Goal: Transaction & Acquisition: Purchase product/service

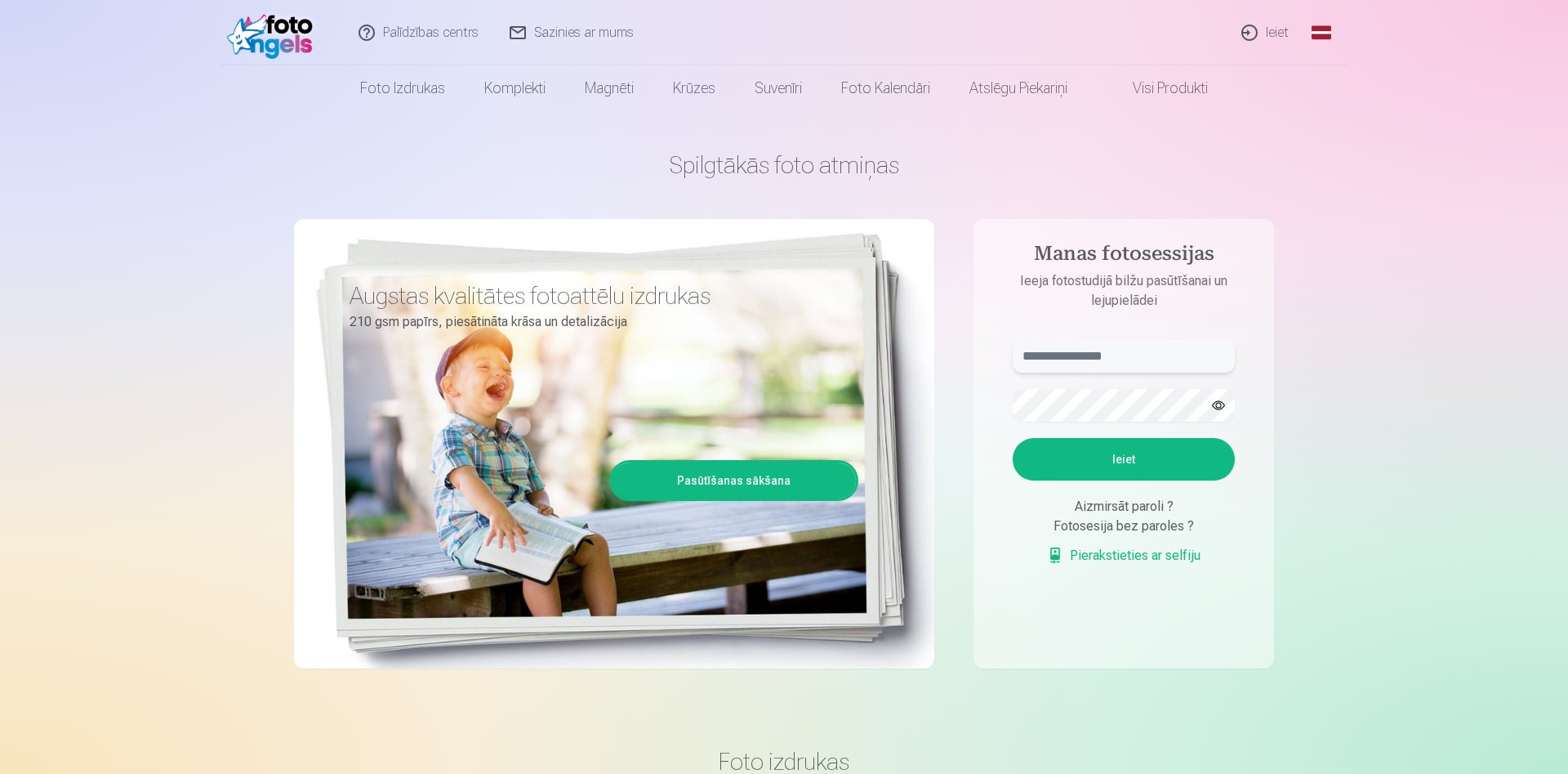
click at [1106, 360] on input "text" at bounding box center [1124, 356] width 222 height 32
type input "**********"
click at [1013, 438] on button "Ieiet" at bounding box center [1124, 460] width 222 height 43
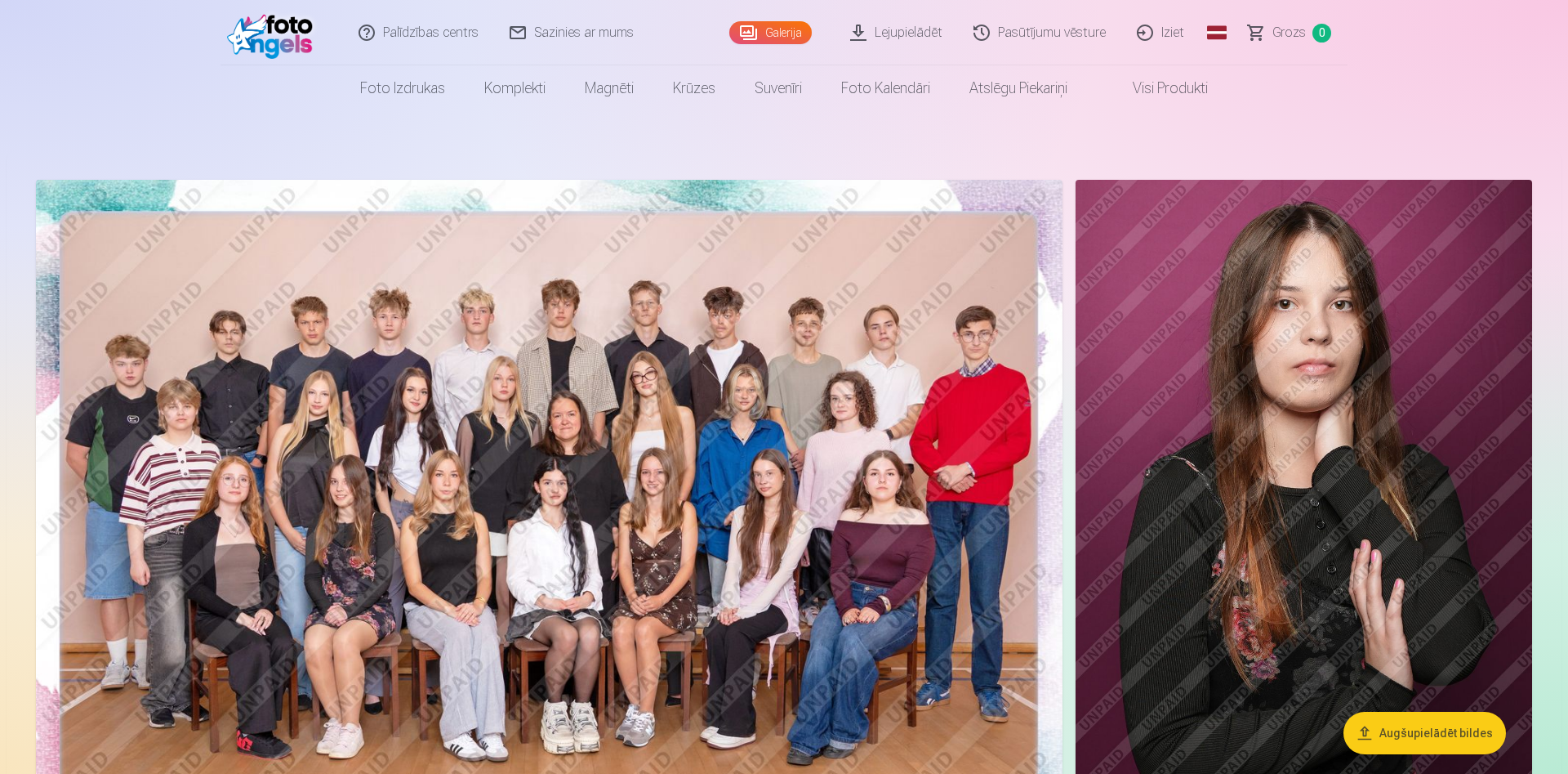
click at [764, 30] on link "Galerija" at bounding box center [770, 32] width 82 height 23
click at [1427, 735] on button "Augšupielādēt bildes" at bounding box center [1425, 733] width 163 height 43
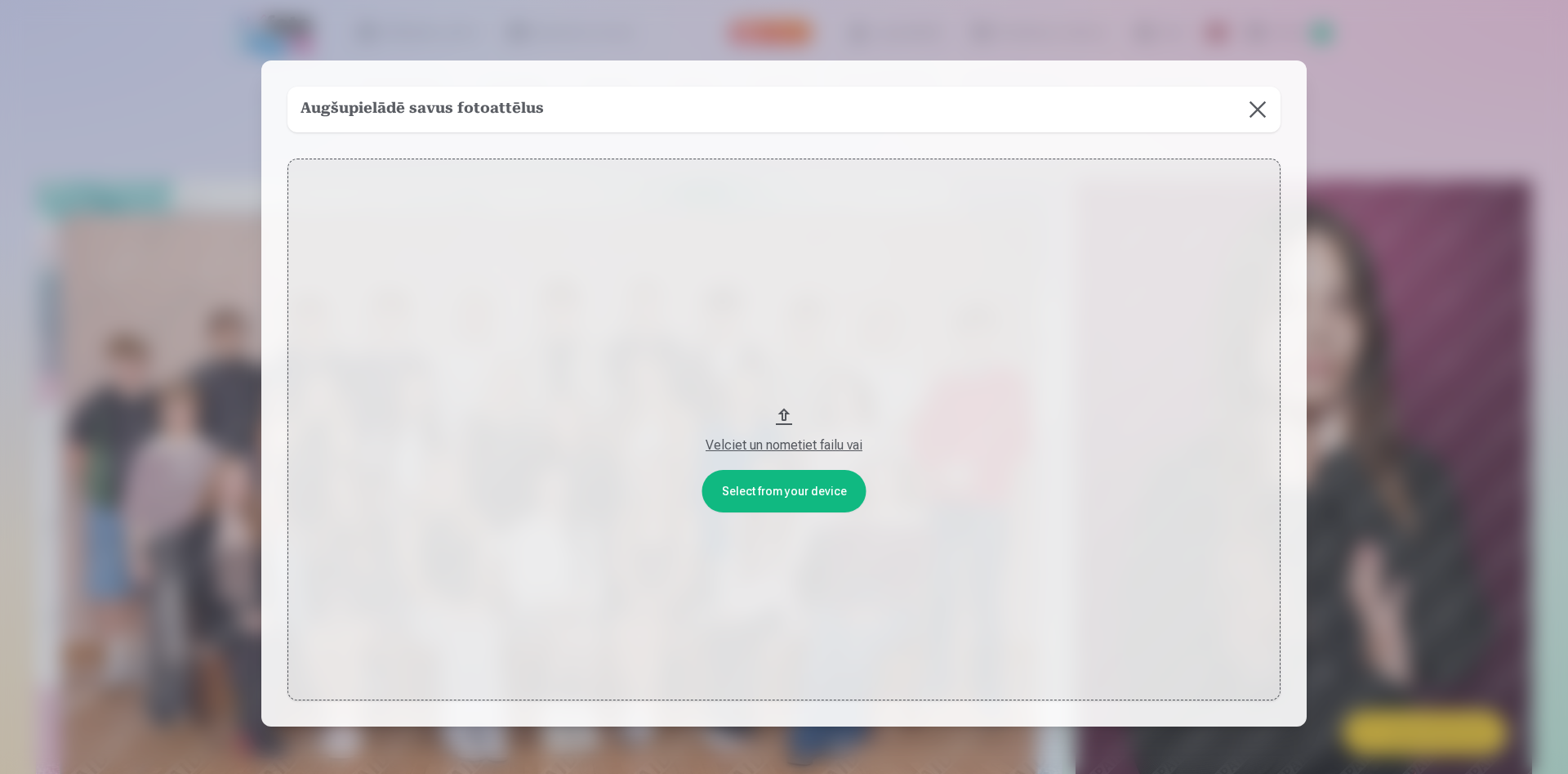
click at [1254, 114] on button at bounding box center [1257, 109] width 45 height 45
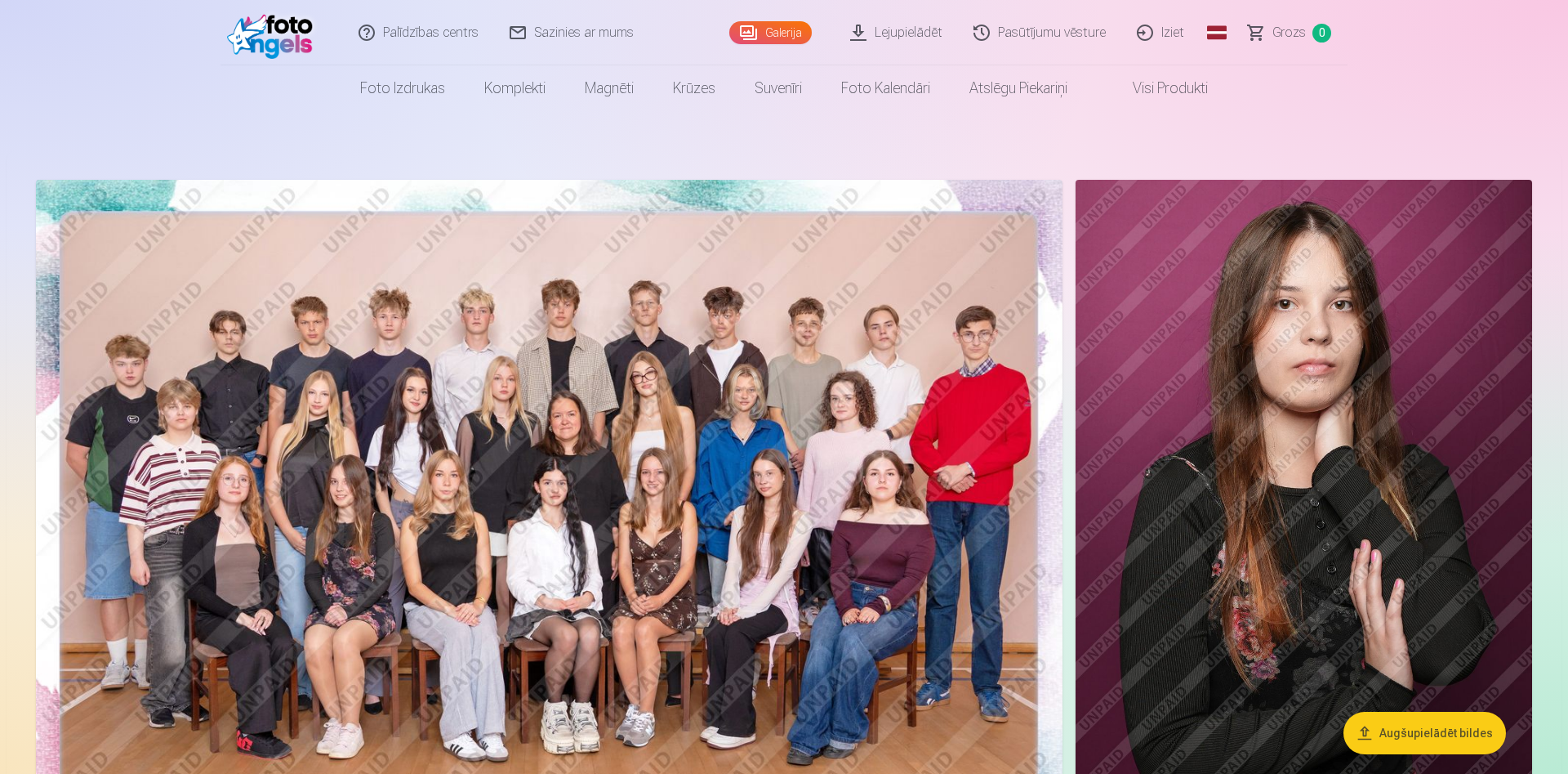
click at [477, 600] on img at bounding box center [549, 522] width 1027 height 685
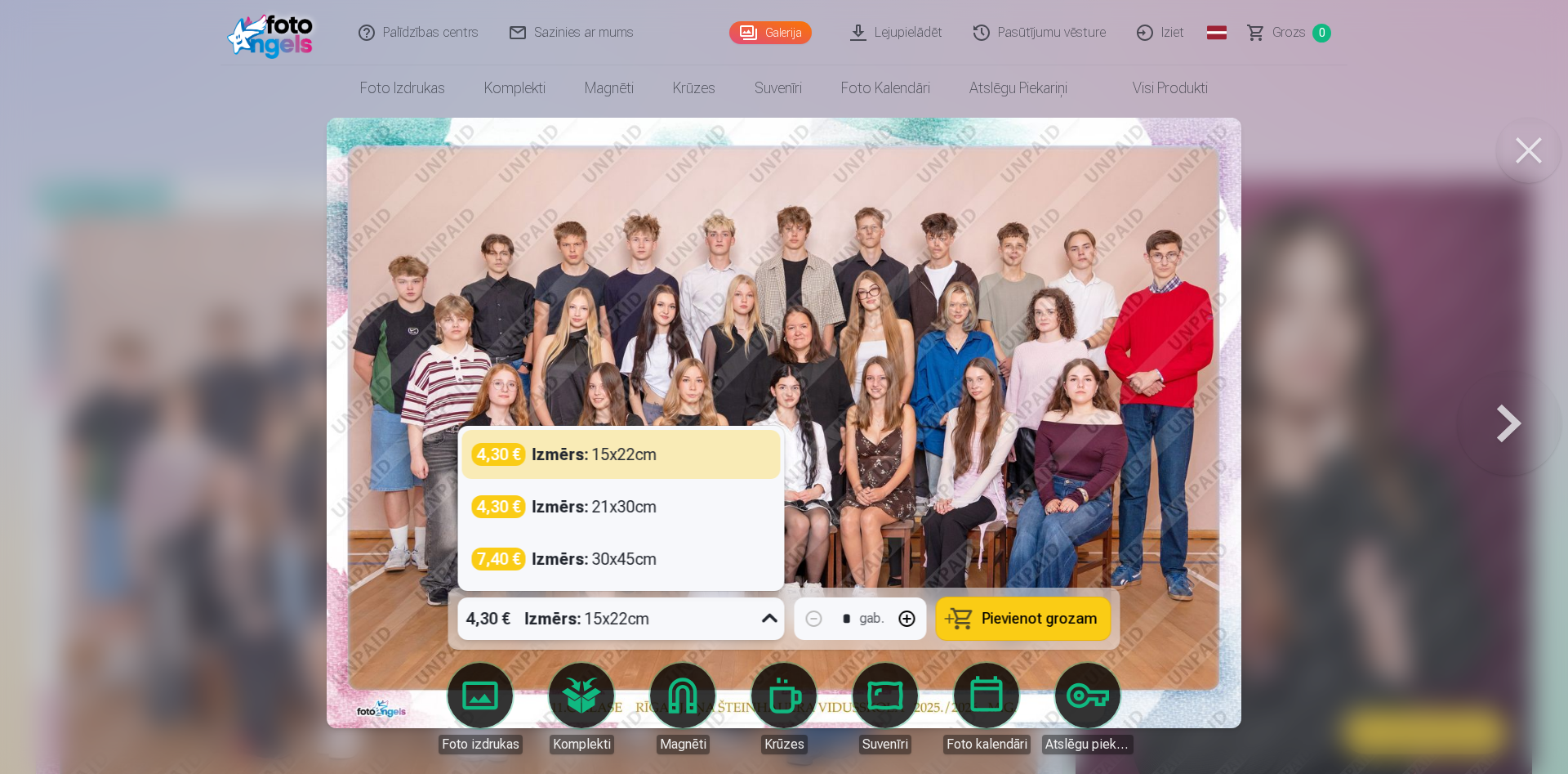
click at [771, 624] on icon at bounding box center [770, 619] width 26 height 26
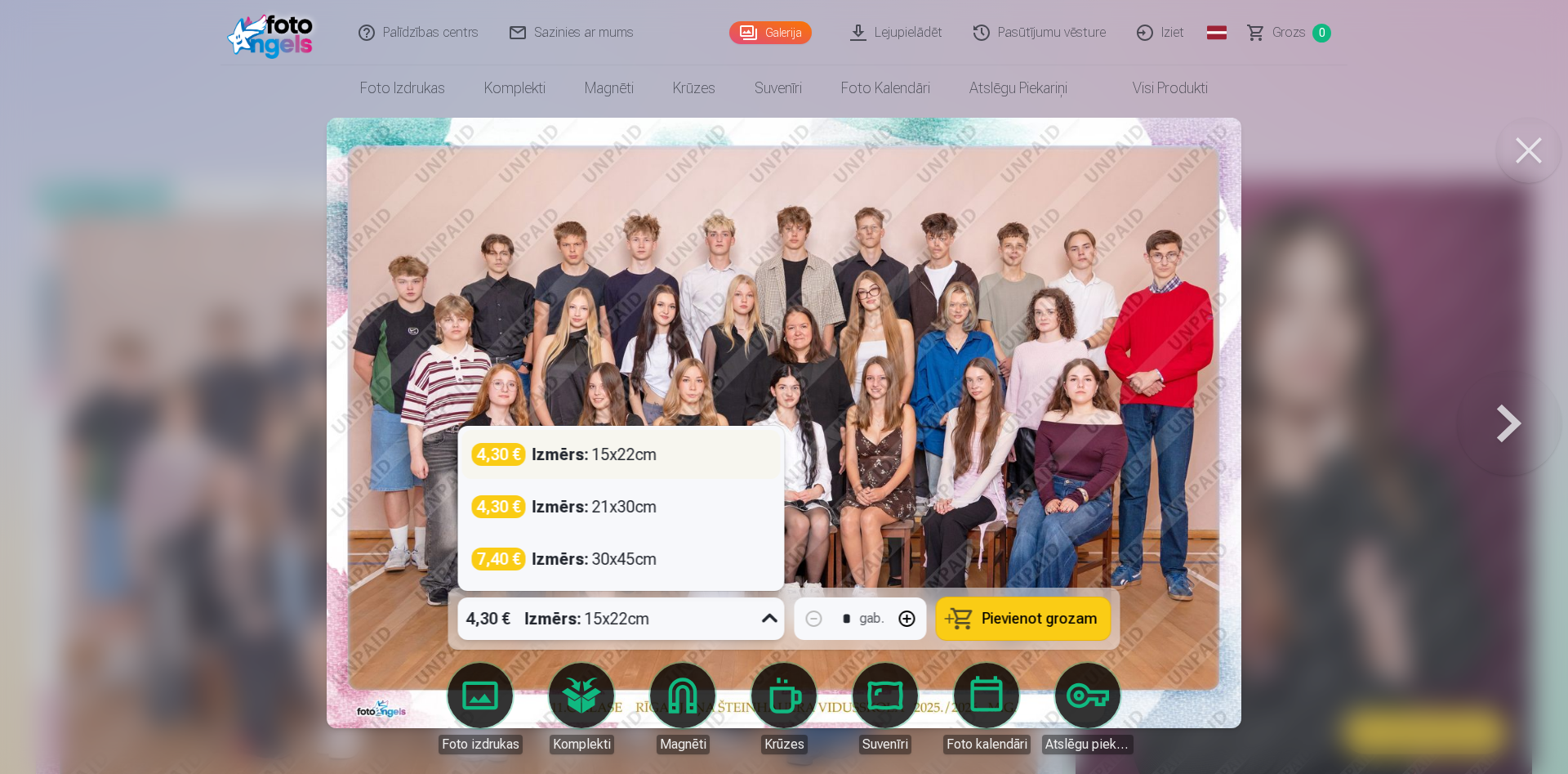
click at [497, 463] on div "4,30 €" at bounding box center [499, 454] width 54 height 23
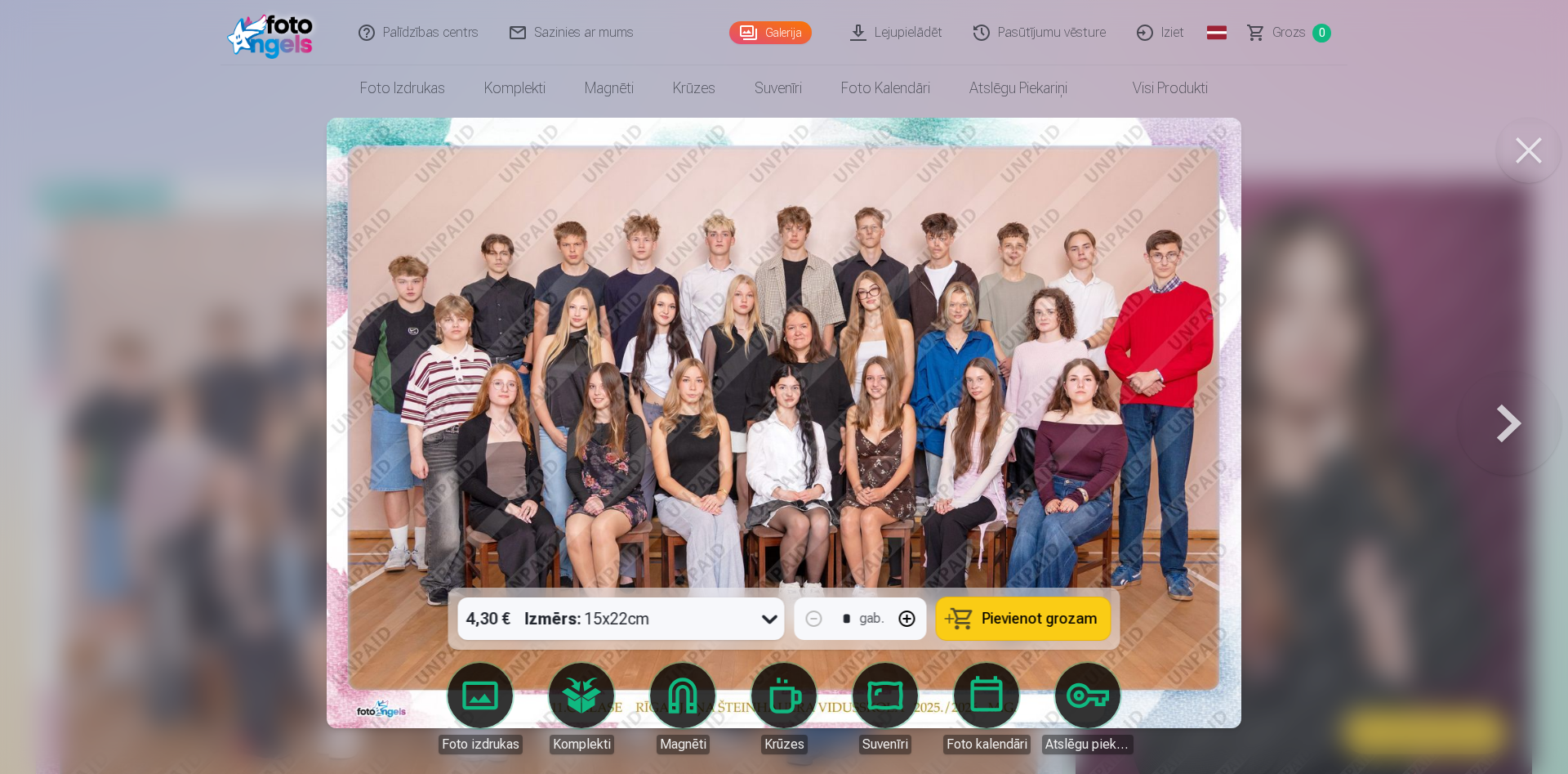
click at [1040, 616] on span "Pievienot grozam" at bounding box center [1040, 619] width 116 height 15
click at [1498, 424] on button at bounding box center [1509, 423] width 104 height 297
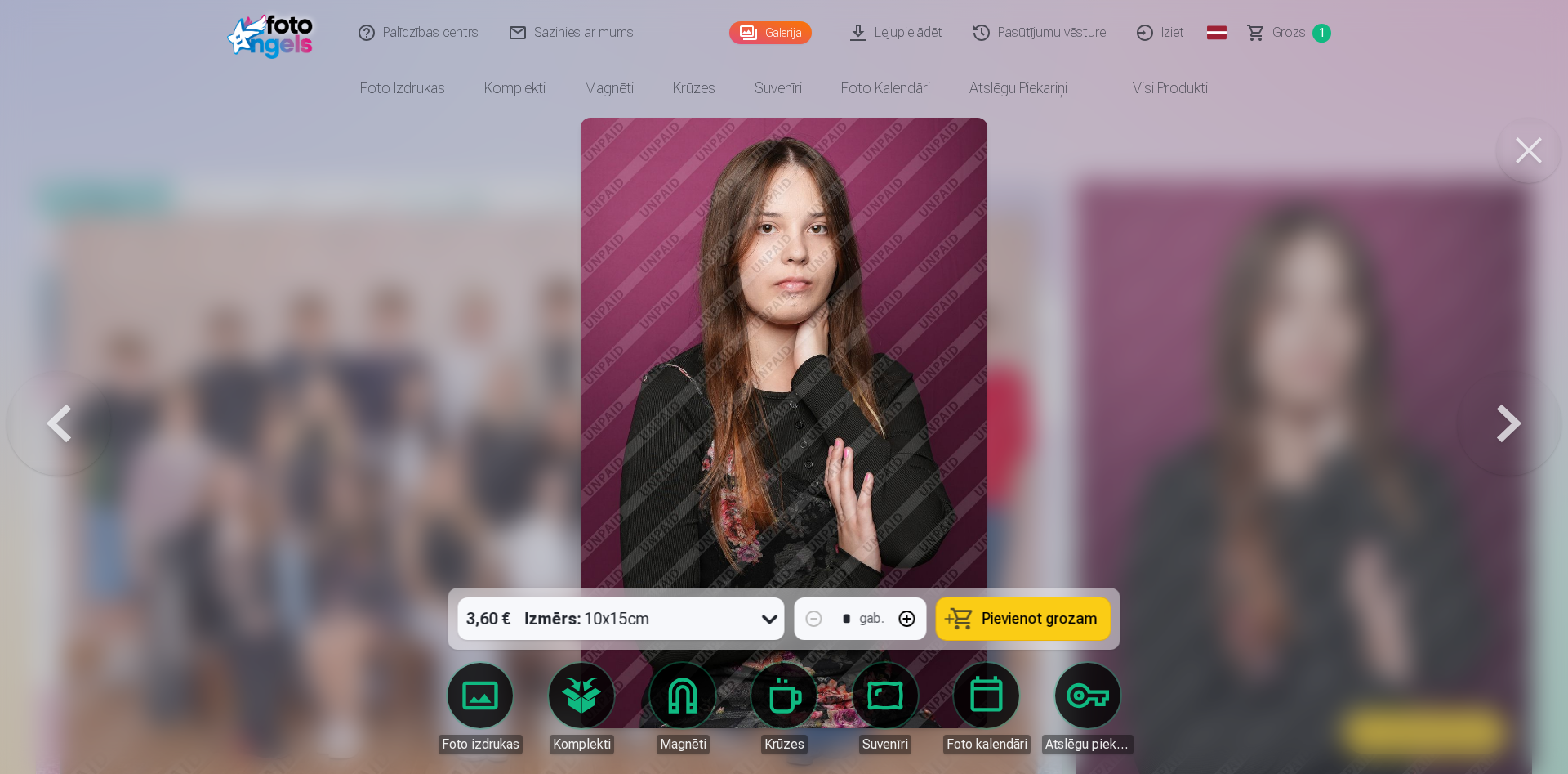
click at [767, 620] on icon at bounding box center [769, 620] width 16 height 9
click at [905, 623] on button "button" at bounding box center [907, 619] width 39 height 39
click at [1011, 633] on button "Pievienot grozam" at bounding box center [1023, 619] width 174 height 43
click at [1500, 425] on button at bounding box center [1509, 423] width 104 height 297
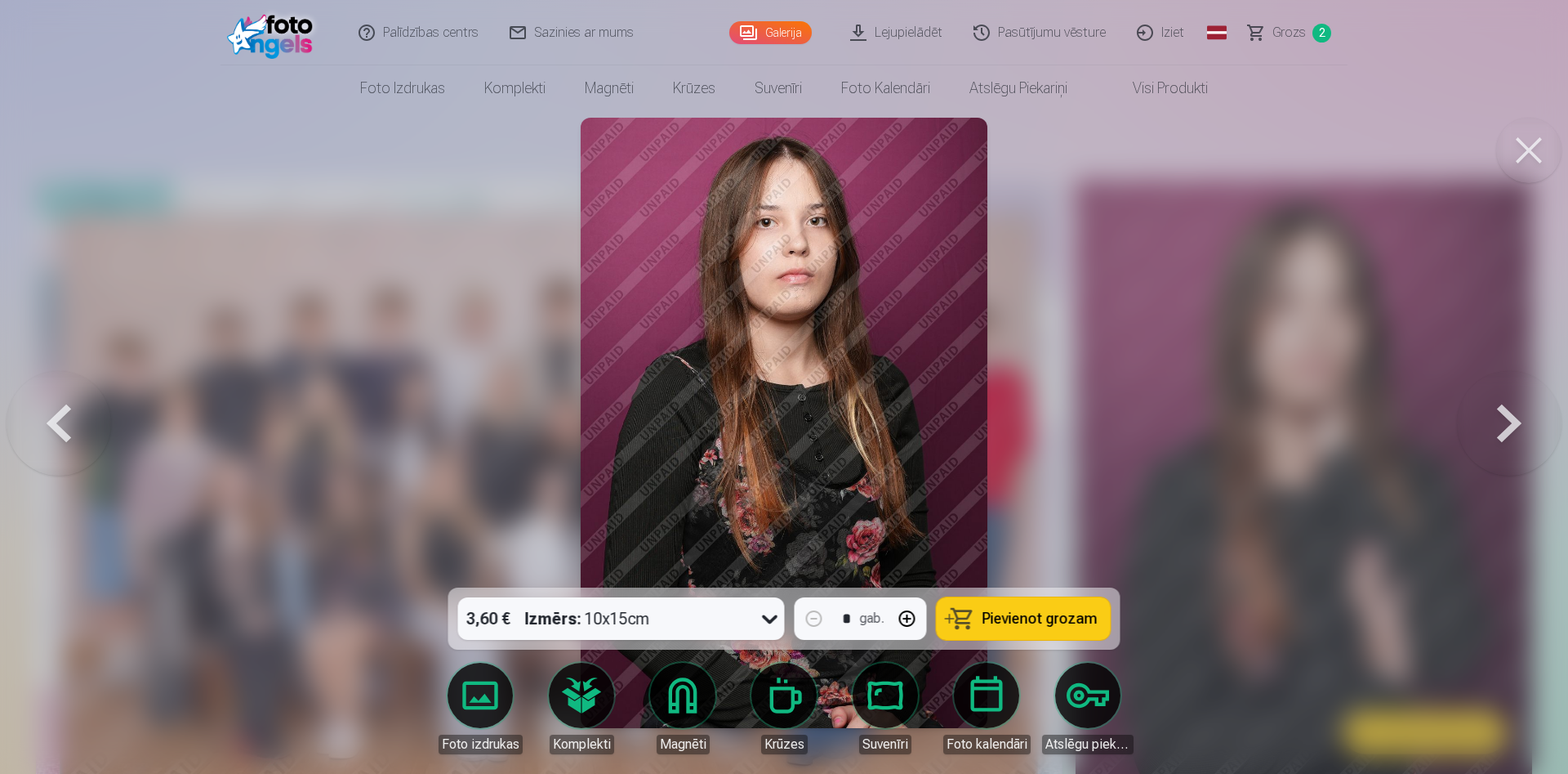
click at [914, 615] on button "button" at bounding box center [907, 619] width 39 height 39
click at [1008, 608] on button "Pievienot grozam" at bounding box center [1023, 619] width 174 height 43
click at [1506, 433] on button at bounding box center [1509, 423] width 104 height 297
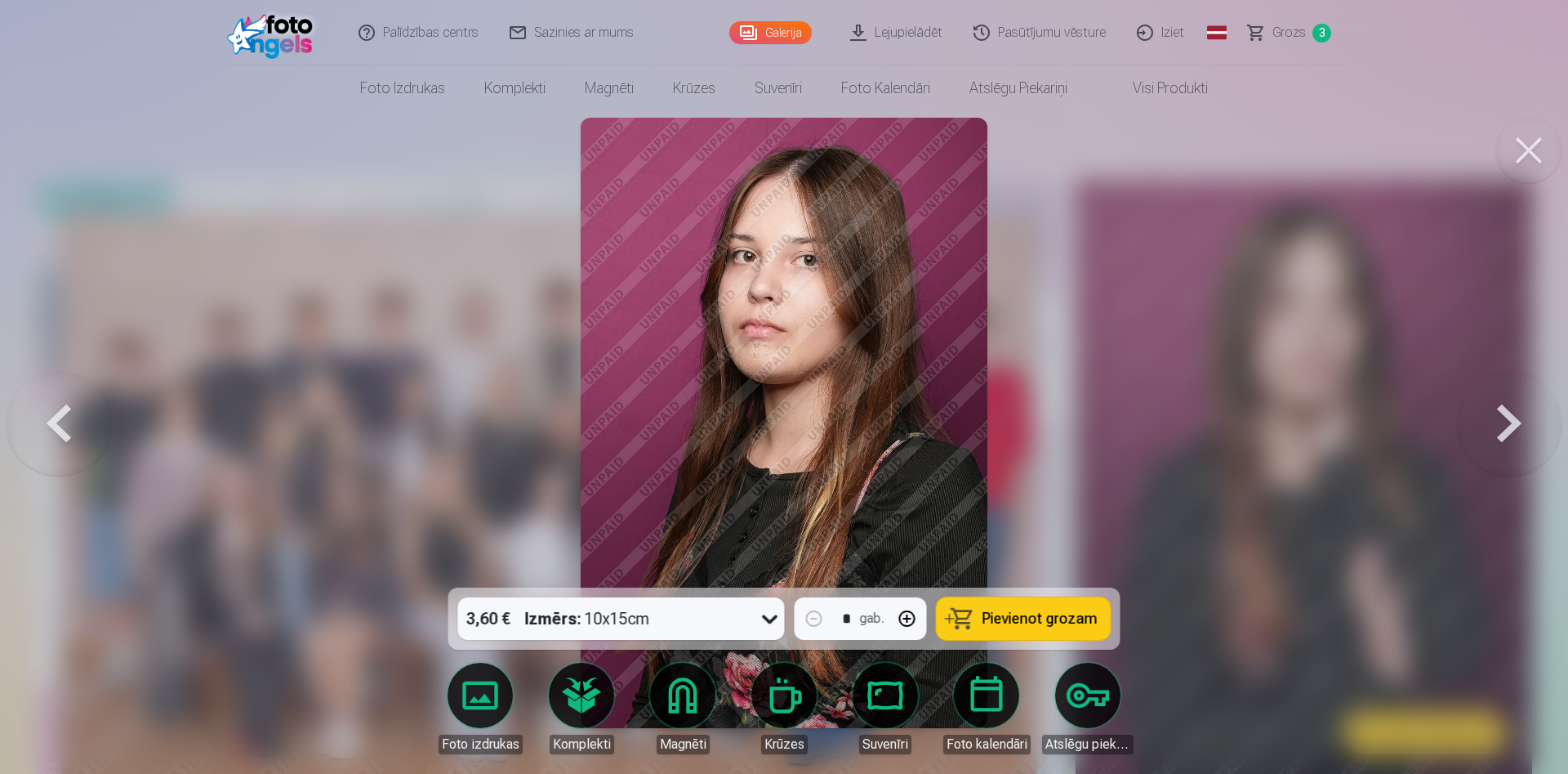
click at [1024, 619] on span "Pievienot grozam" at bounding box center [1040, 619] width 116 height 15
click at [1508, 424] on button at bounding box center [1509, 423] width 104 height 297
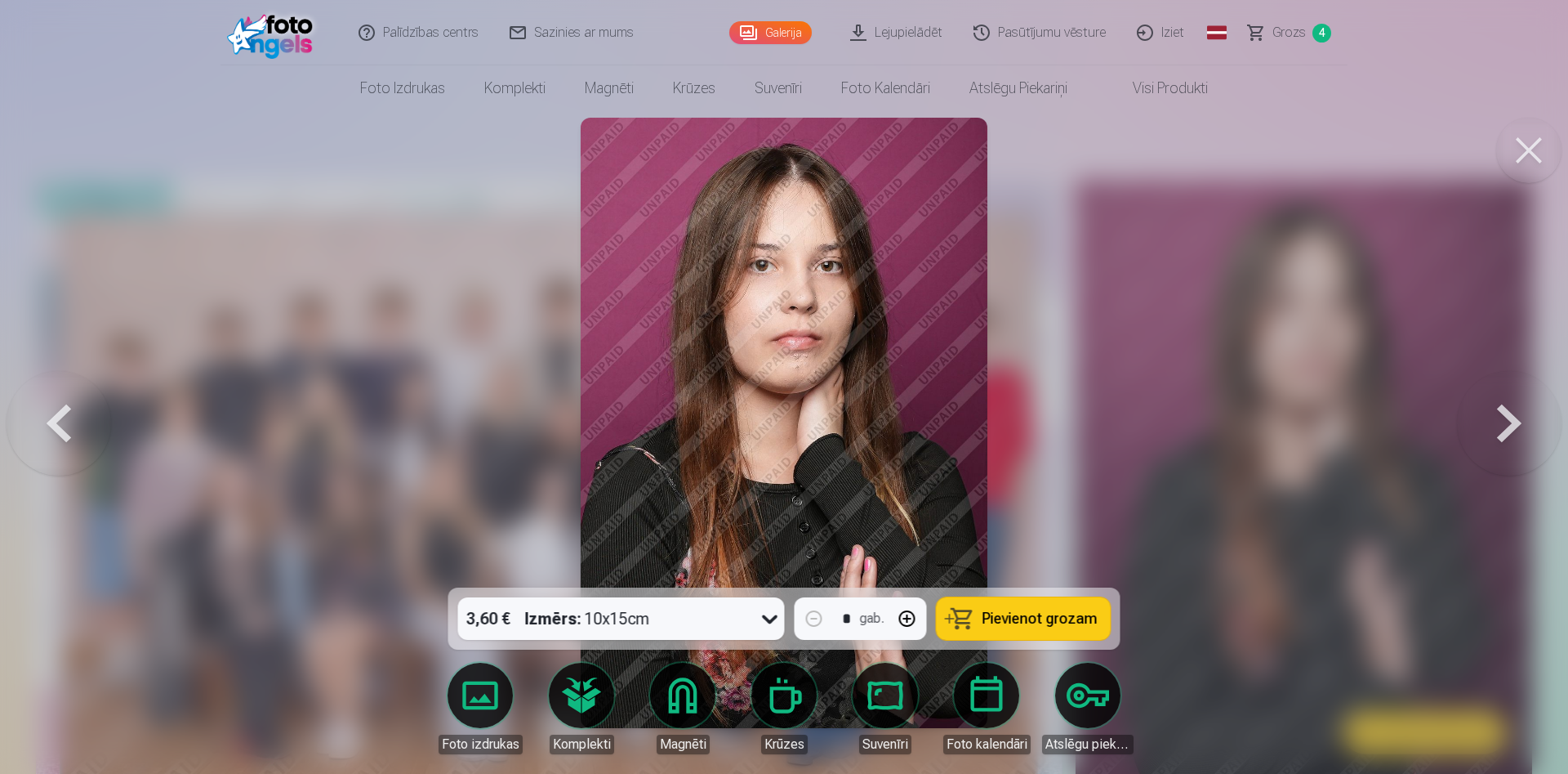
click at [1045, 623] on span "Pievienot grozam" at bounding box center [1040, 619] width 116 height 15
click at [1512, 424] on button at bounding box center [1509, 423] width 104 height 297
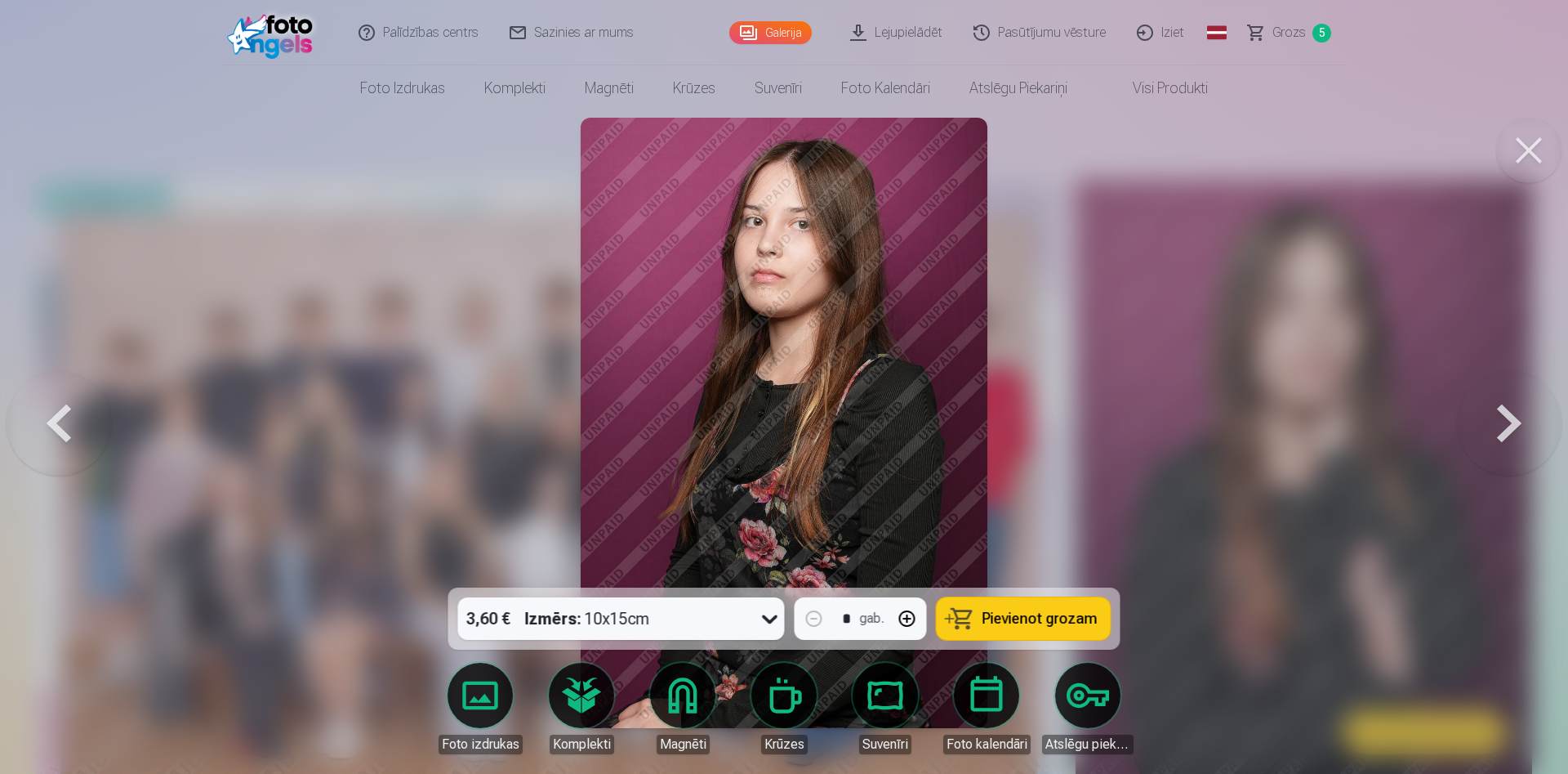
click at [1044, 623] on span "Pievienot grozam" at bounding box center [1040, 619] width 116 height 15
click at [1502, 419] on button at bounding box center [1509, 423] width 104 height 297
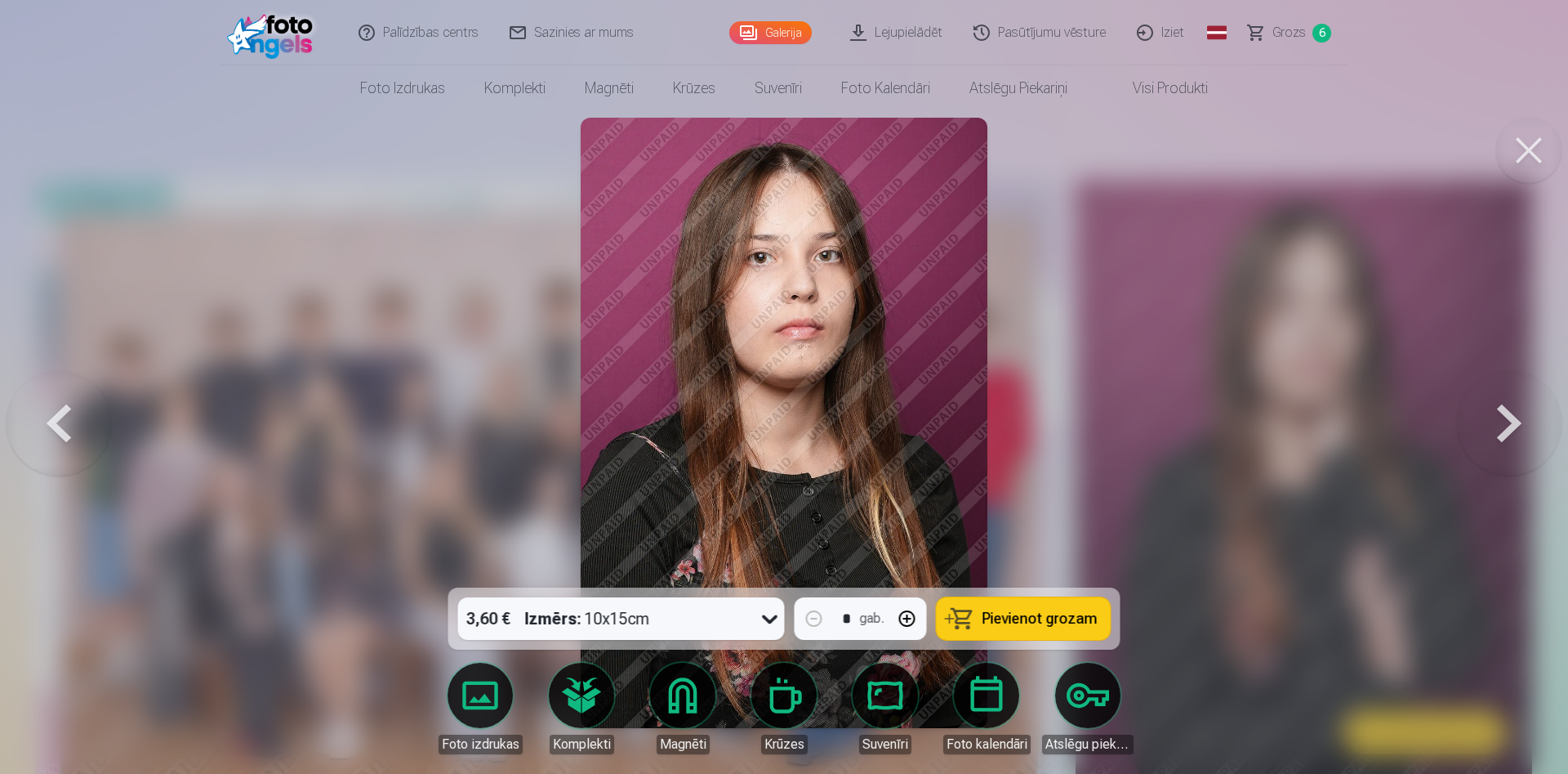
click at [1023, 618] on span "Pievienot grozam" at bounding box center [1040, 619] width 116 height 15
click at [1504, 433] on button at bounding box center [1509, 423] width 104 height 297
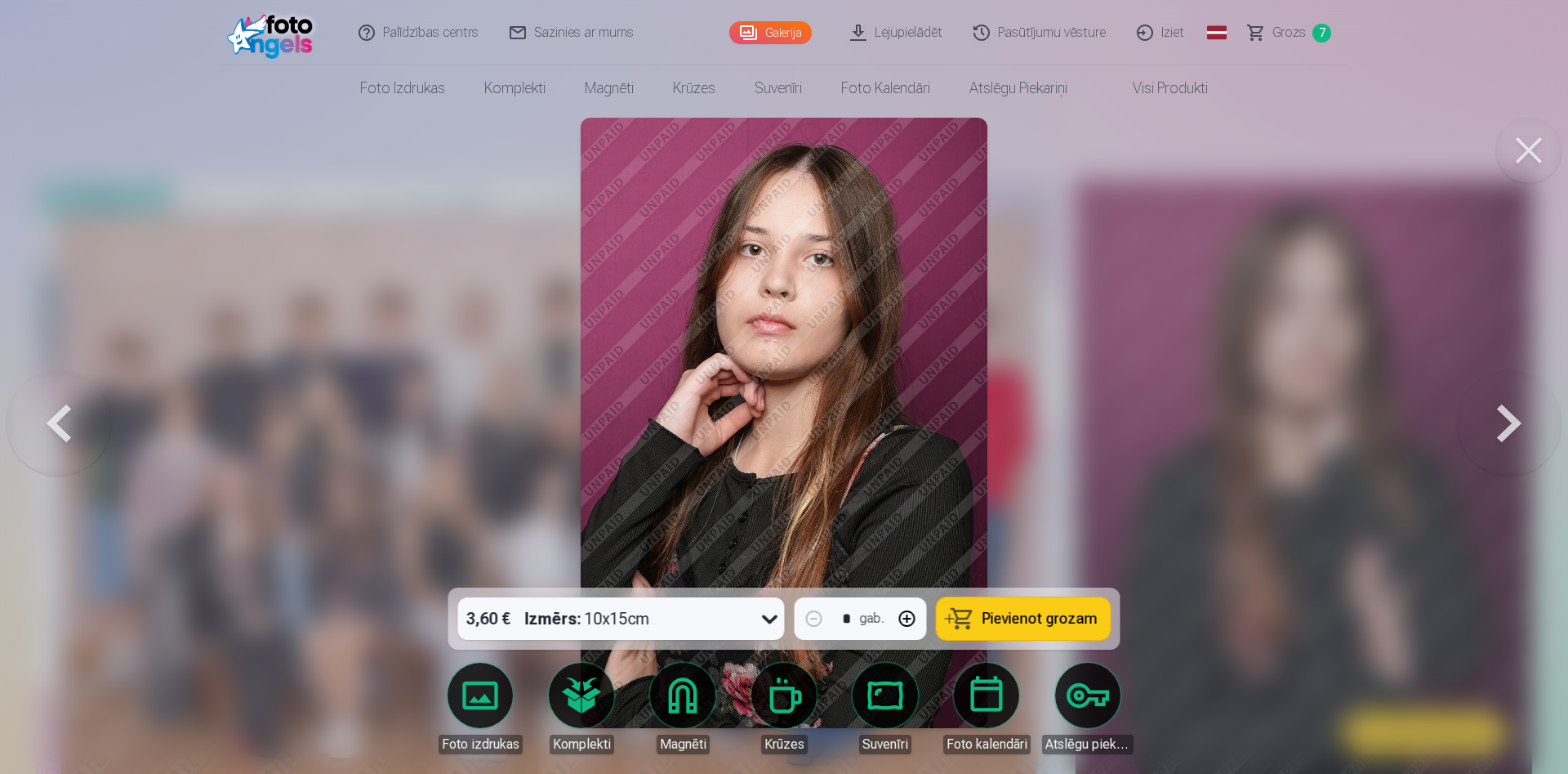
click at [1042, 612] on span "Pievienot grozam" at bounding box center [1040, 619] width 116 height 15
click at [1497, 421] on button at bounding box center [1509, 423] width 104 height 297
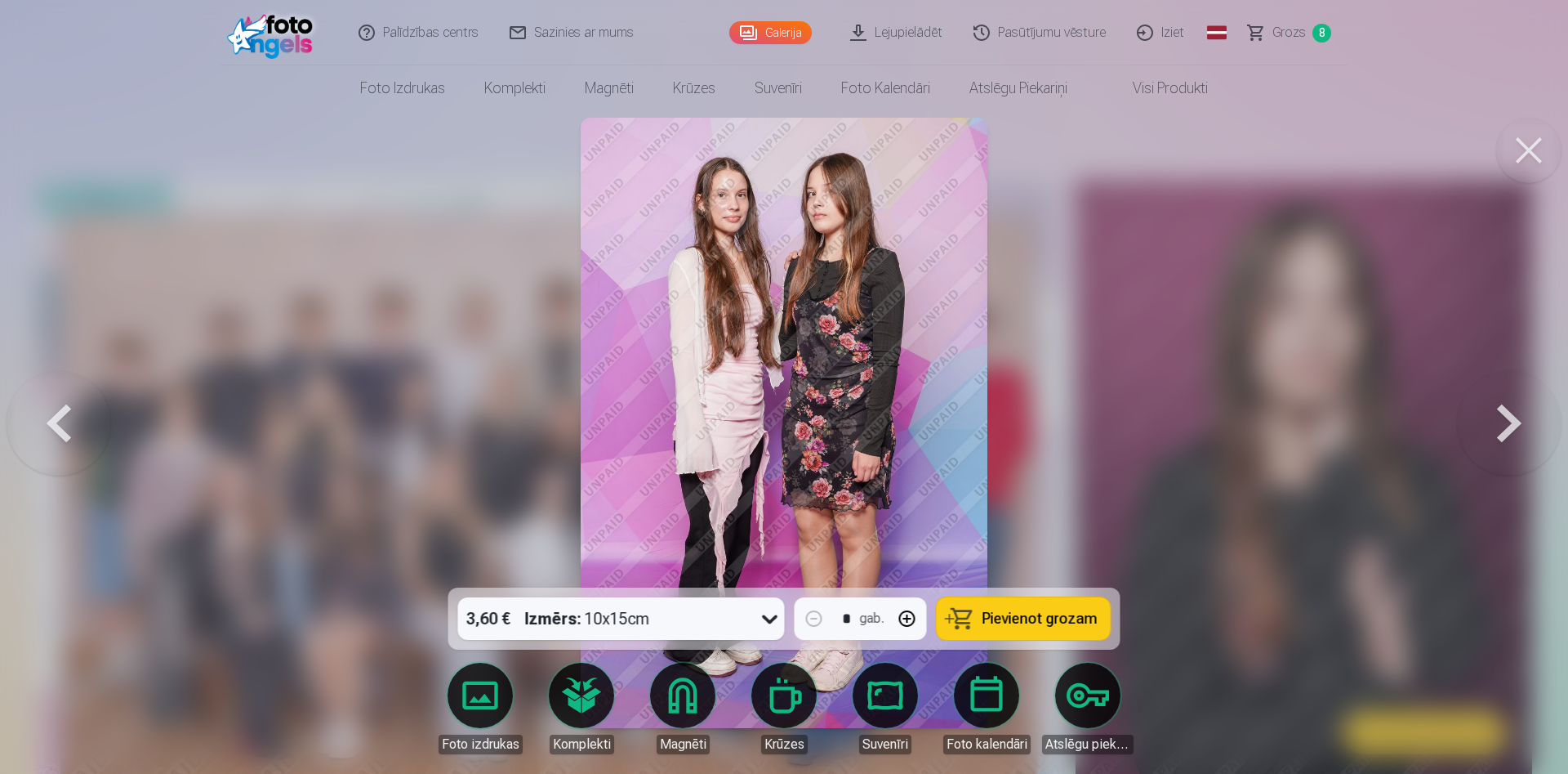
click at [902, 618] on button "button" at bounding box center [907, 619] width 39 height 39
click at [1512, 422] on button at bounding box center [1509, 423] width 104 height 297
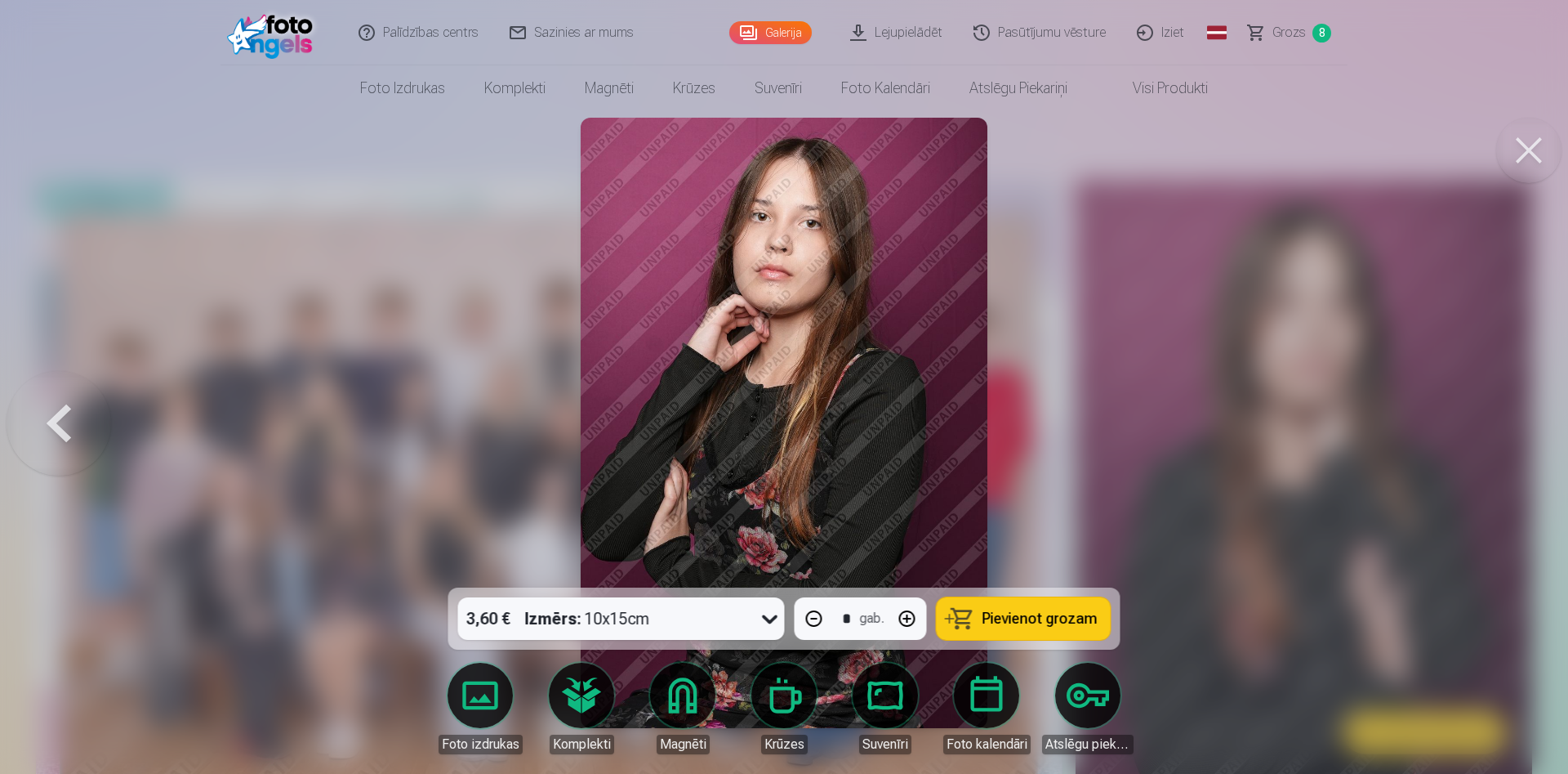
click at [1028, 623] on span "Pievienot grozam" at bounding box center [1040, 619] width 116 height 15
type input "*"
click at [1290, 31] on span "Grozs" at bounding box center [1290, 32] width 33 height 19
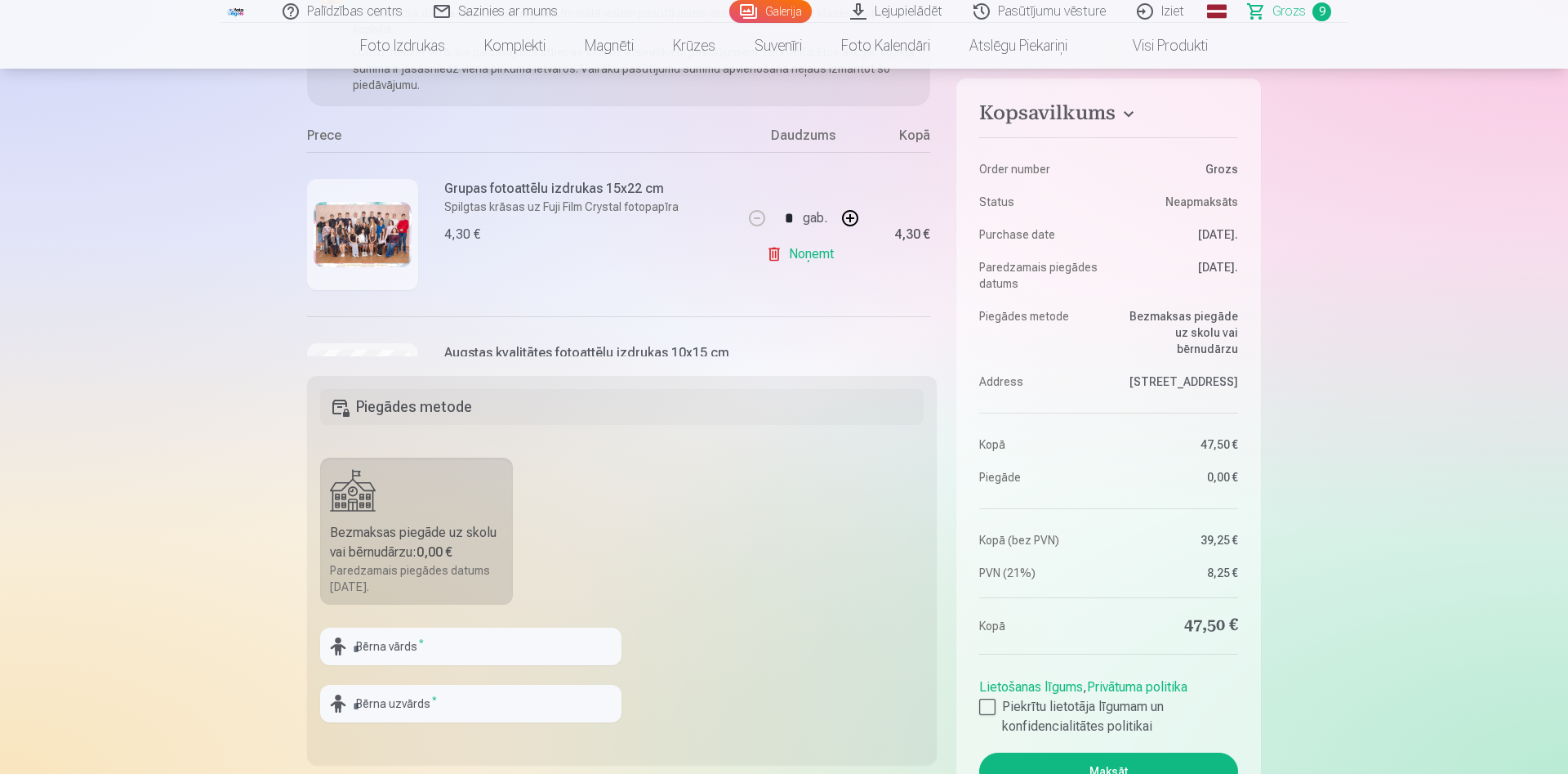
scroll to position [103, 0]
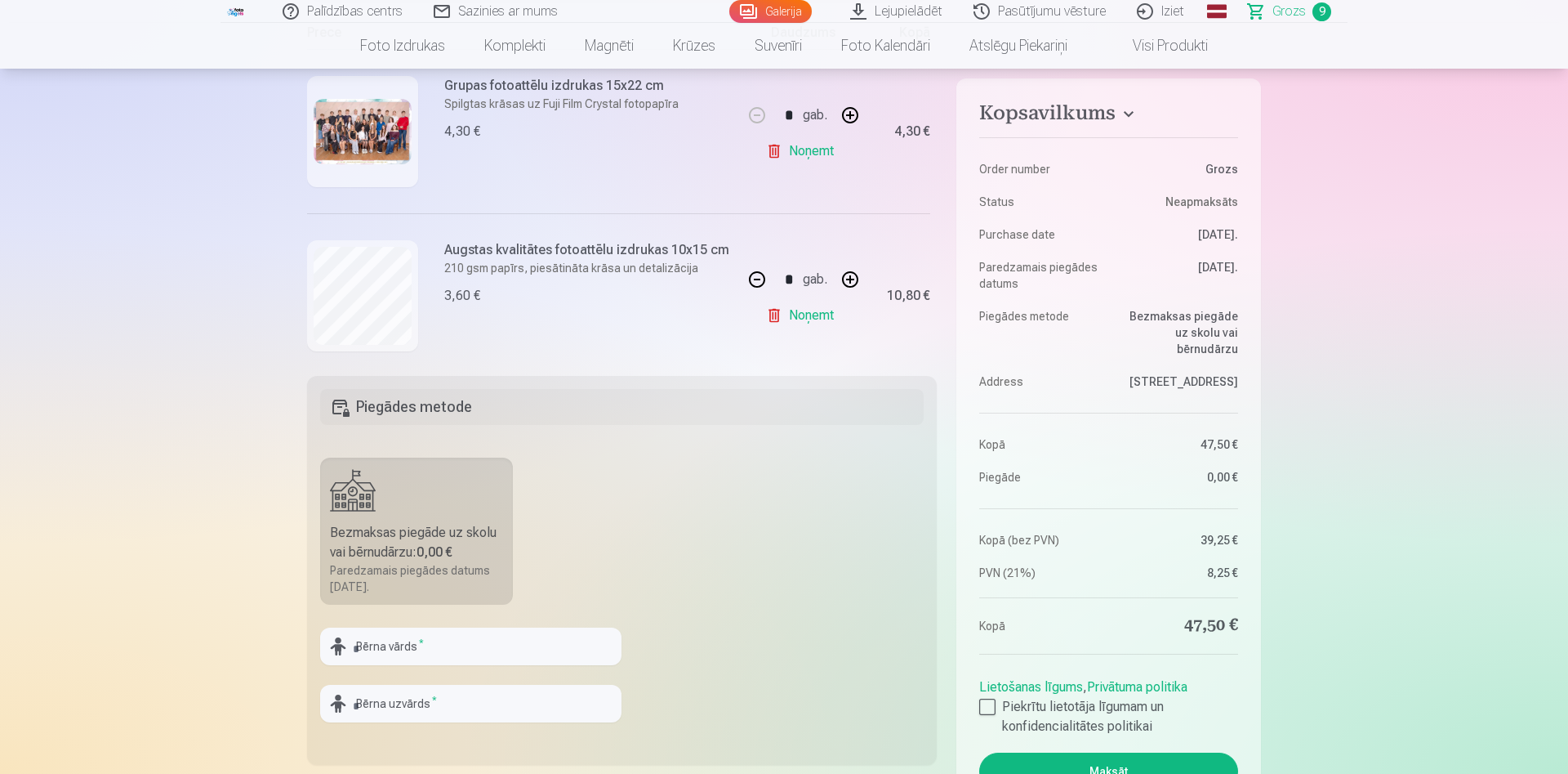
click at [755, 278] on button "button" at bounding box center [757, 279] width 39 height 39
type input "*"
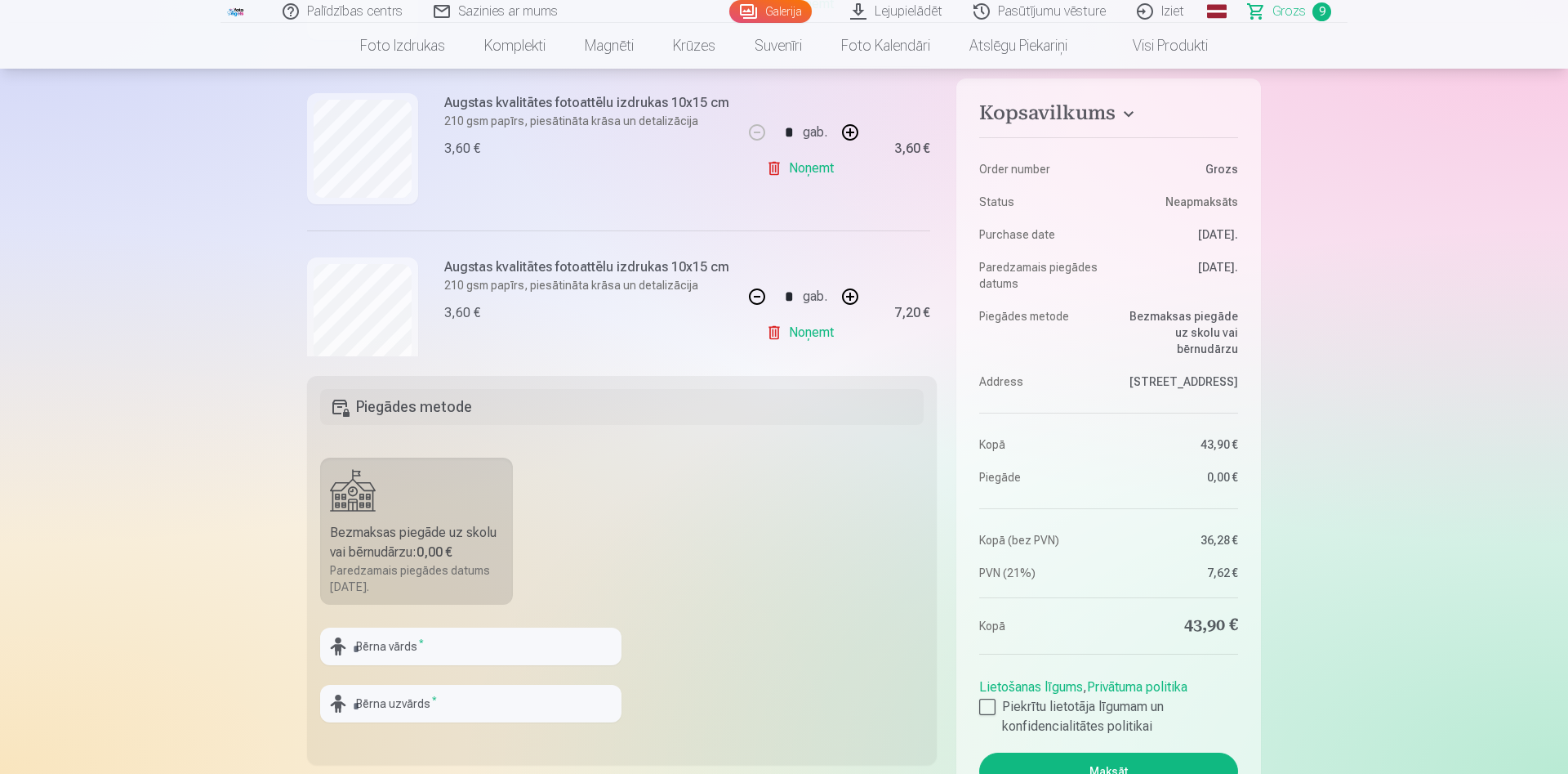
scroll to position [1273, 0]
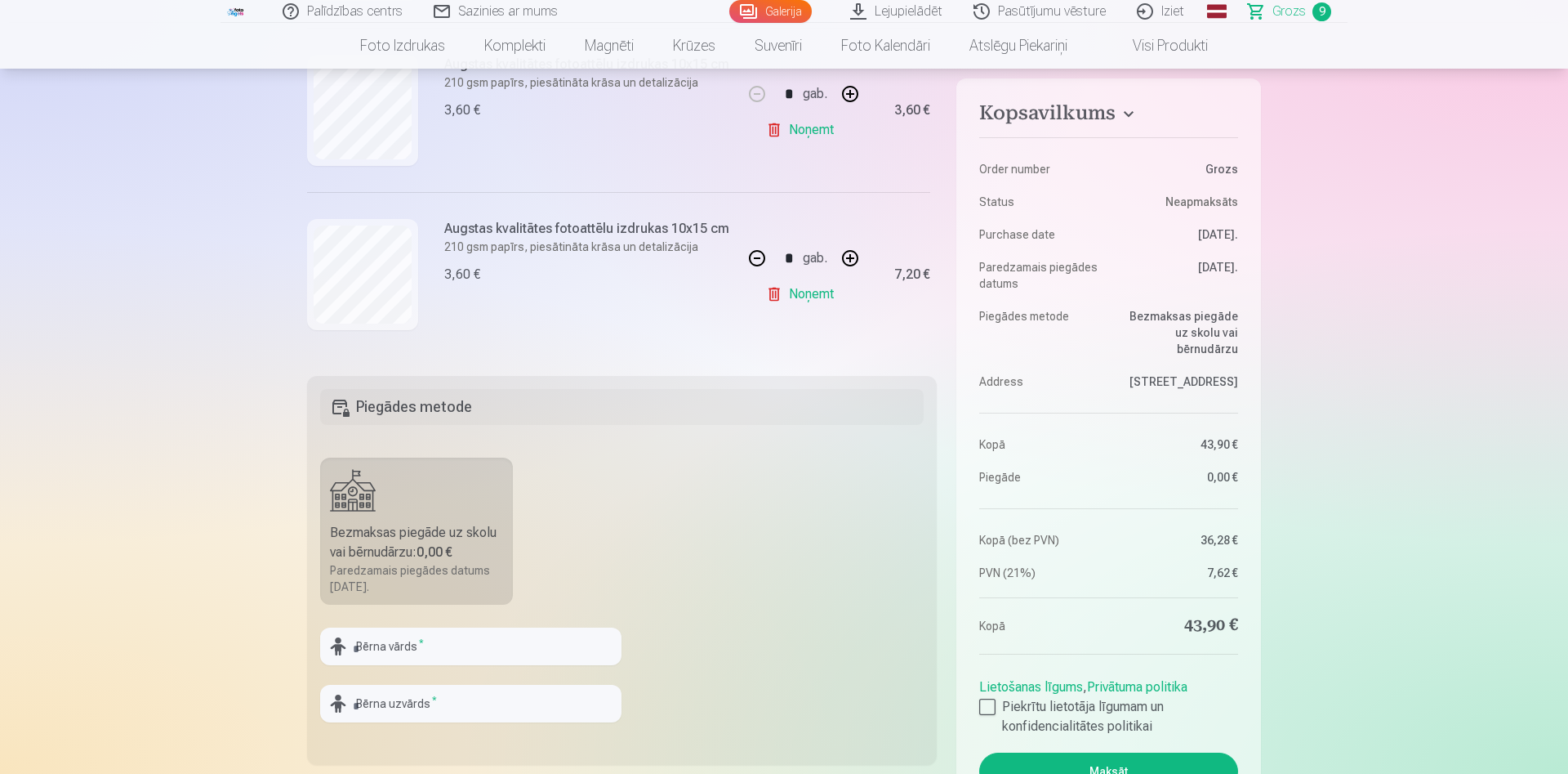
click at [755, 258] on button "button" at bounding box center [757, 258] width 39 height 39
type input "*"
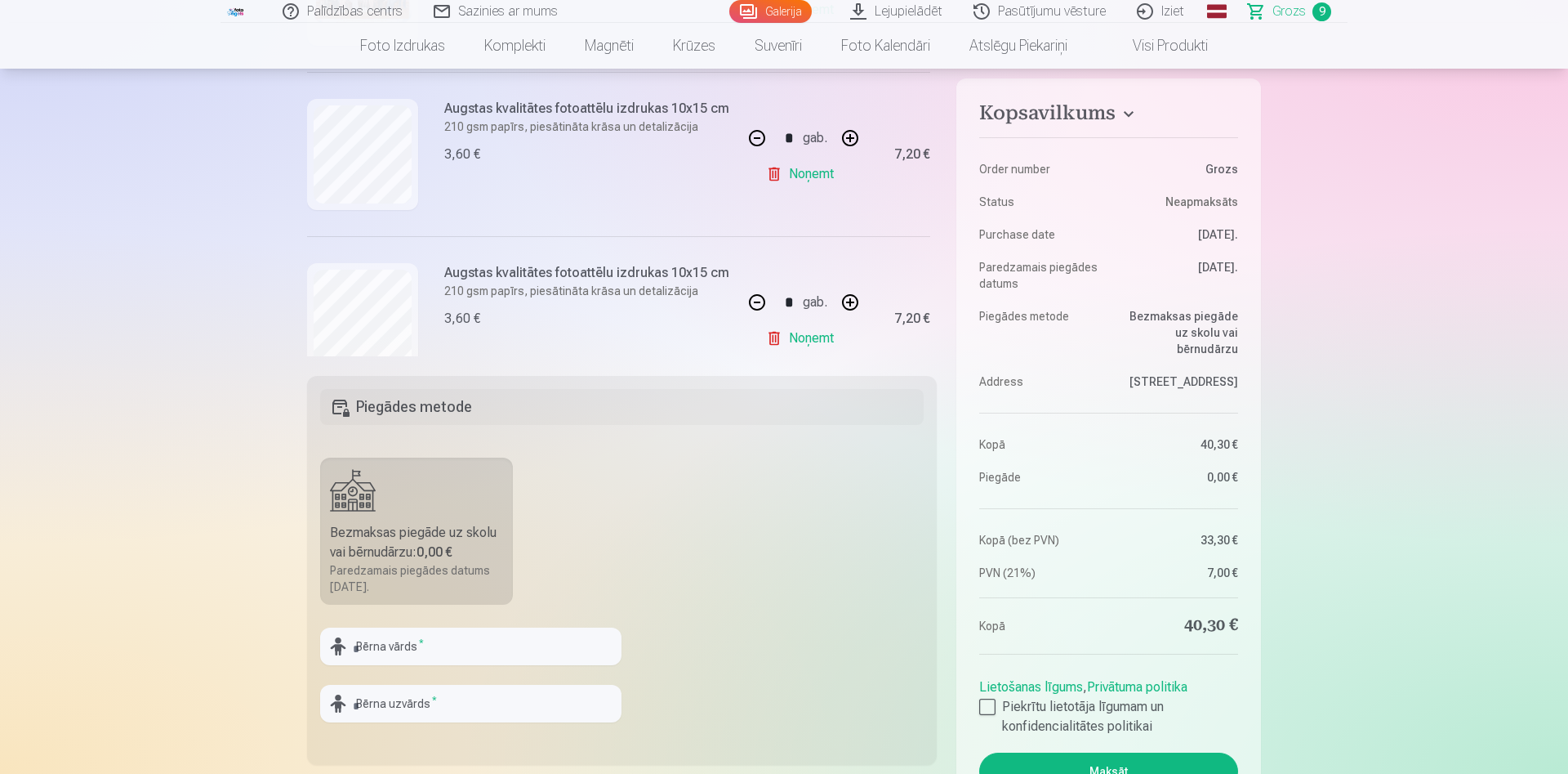
scroll to position [141, 0]
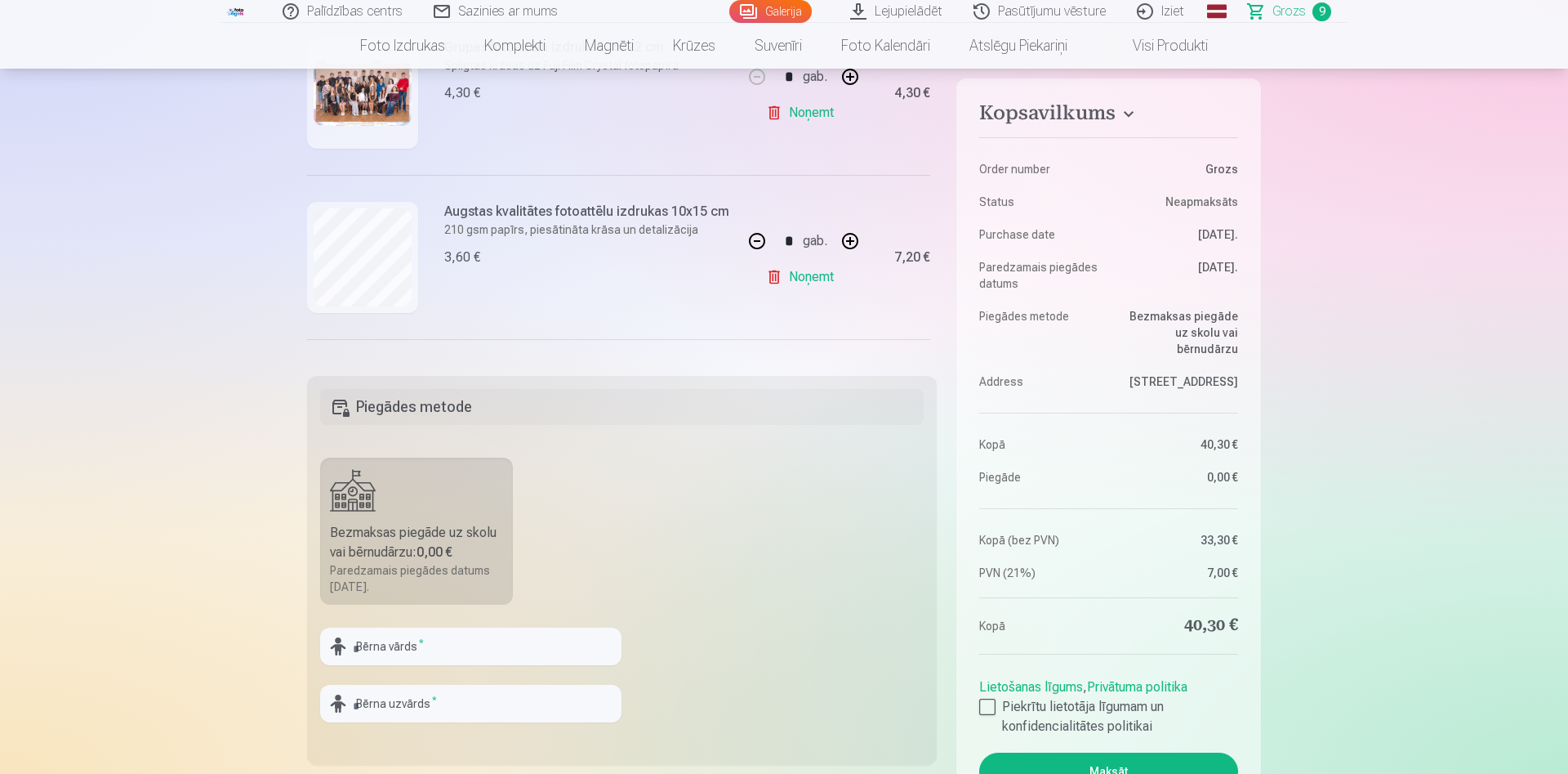
click at [754, 240] on button "button" at bounding box center [757, 240] width 39 height 39
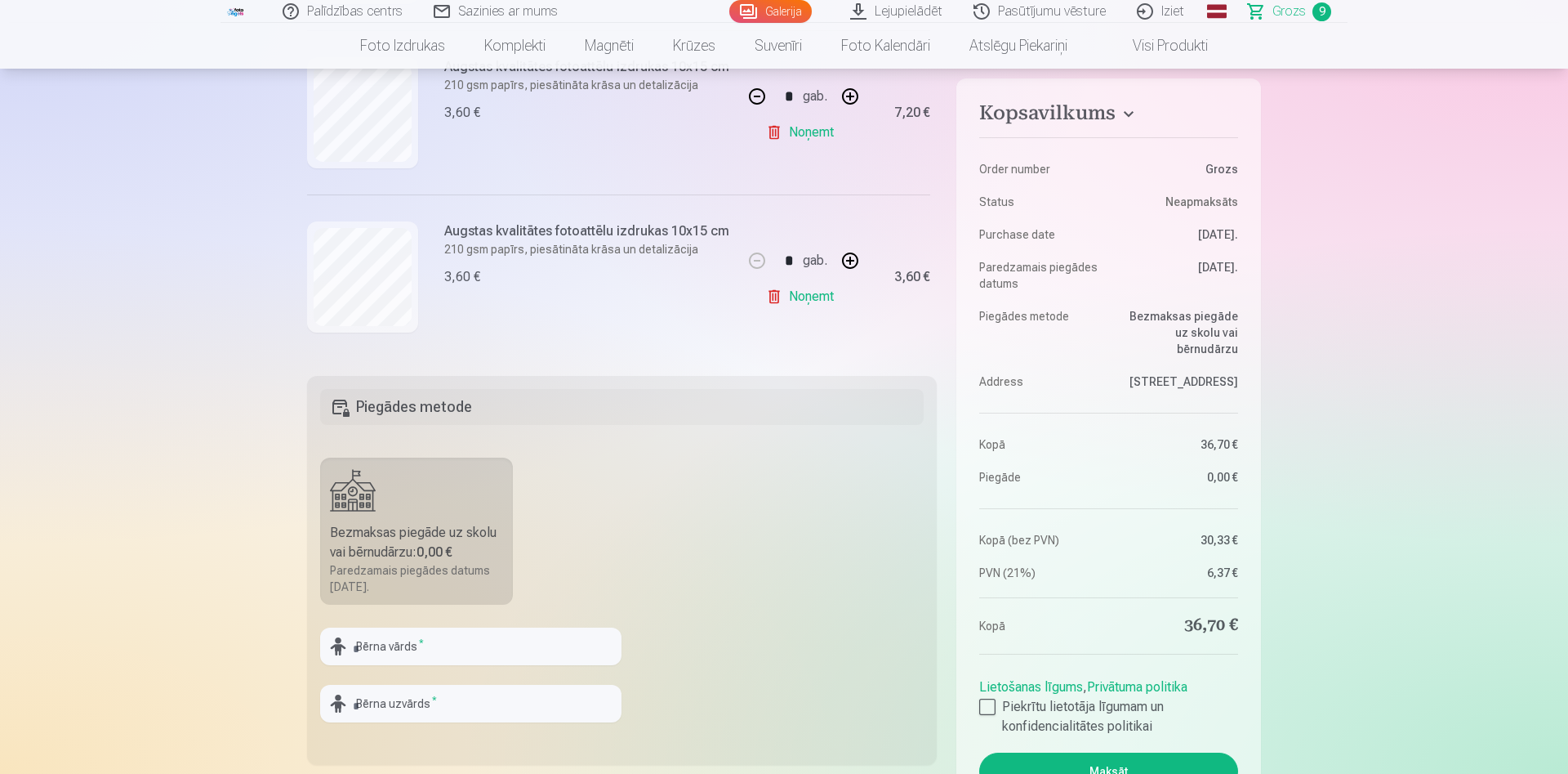
scroll to position [244, 0]
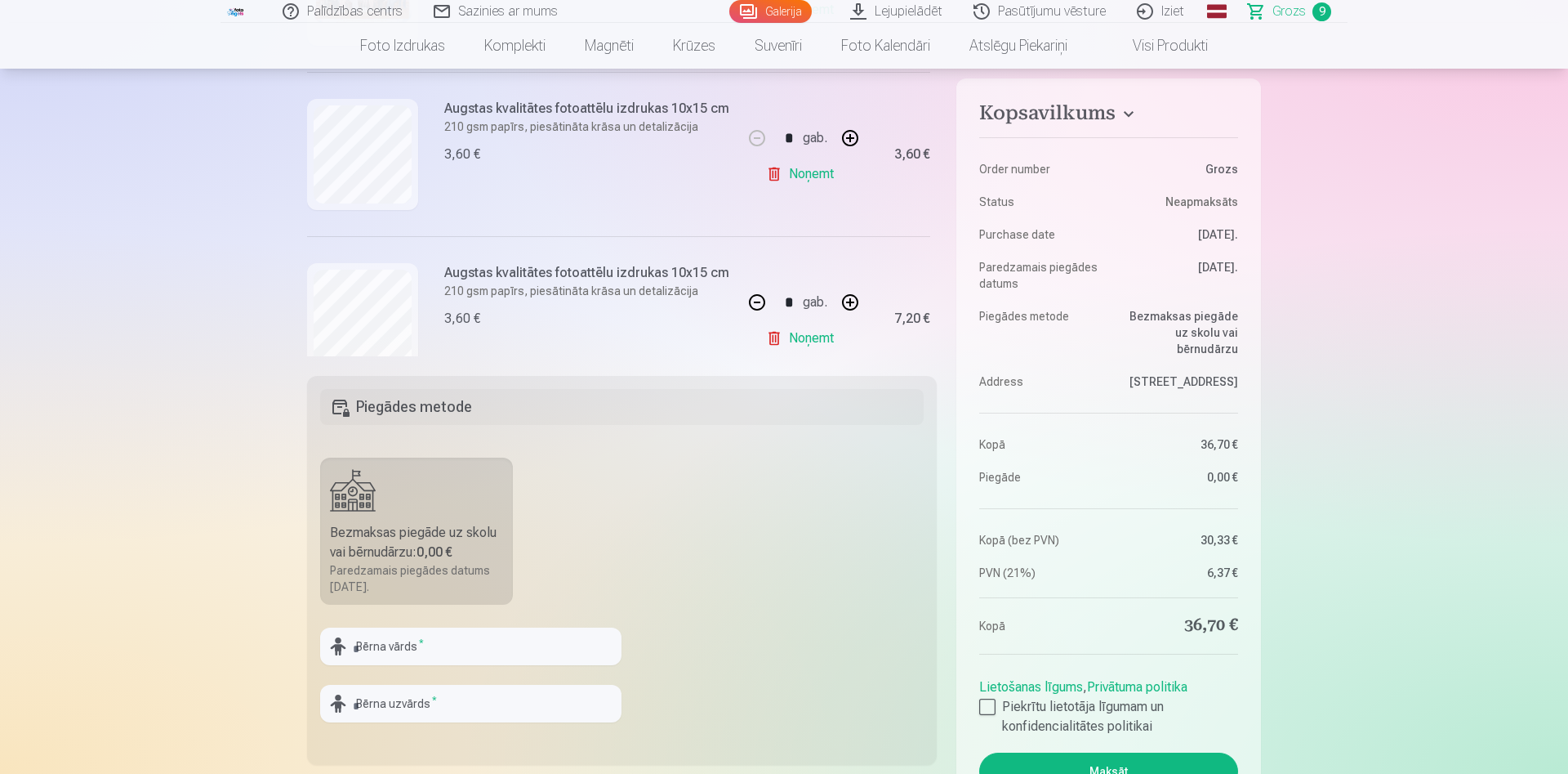
click at [800, 178] on link "Noņemt" at bounding box center [803, 174] width 74 height 32
type input "*"
click at [758, 141] on button "button" at bounding box center [757, 138] width 39 height 39
type input "*"
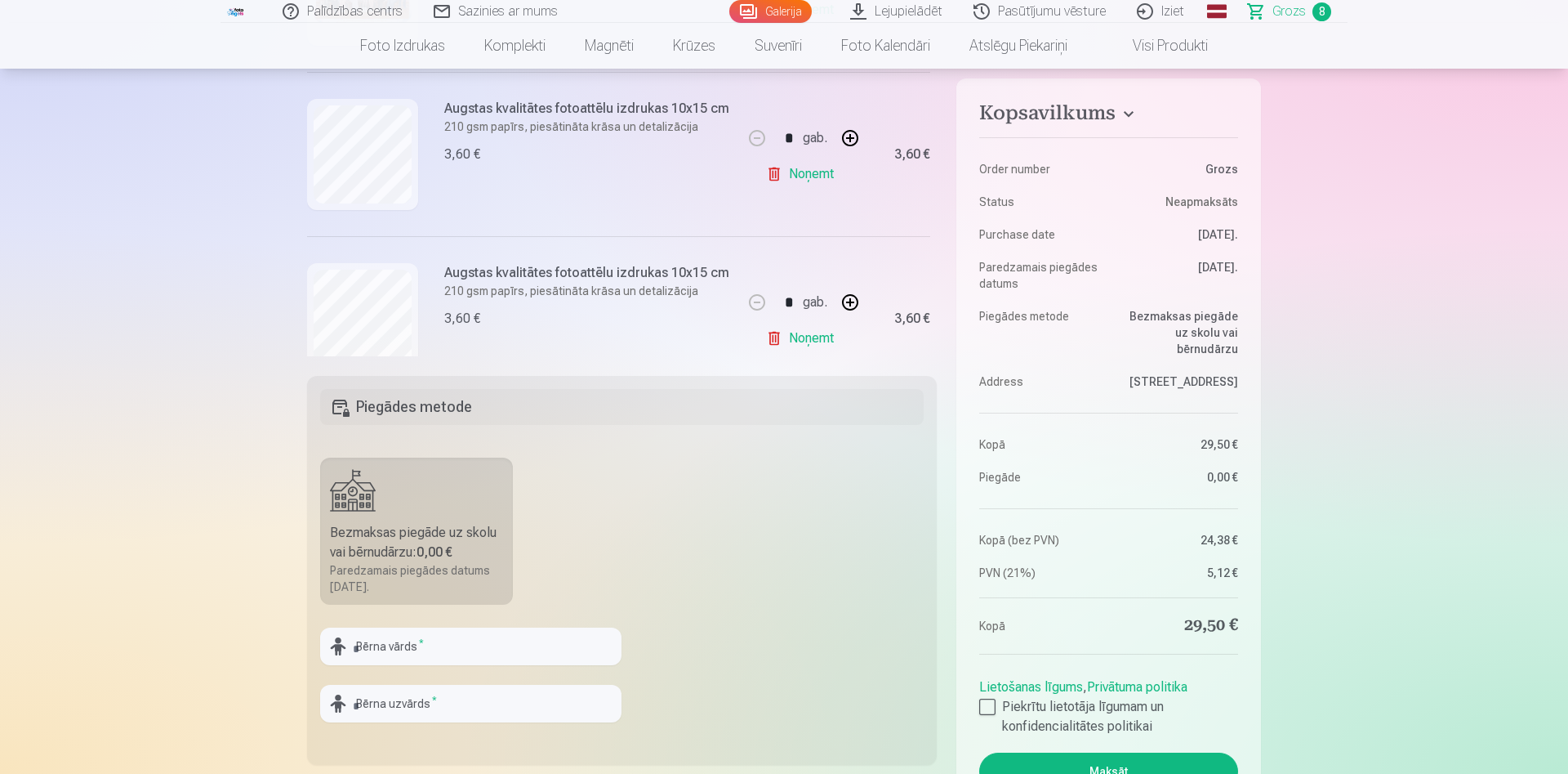
click at [786, 176] on link "Noņemt" at bounding box center [803, 174] width 74 height 32
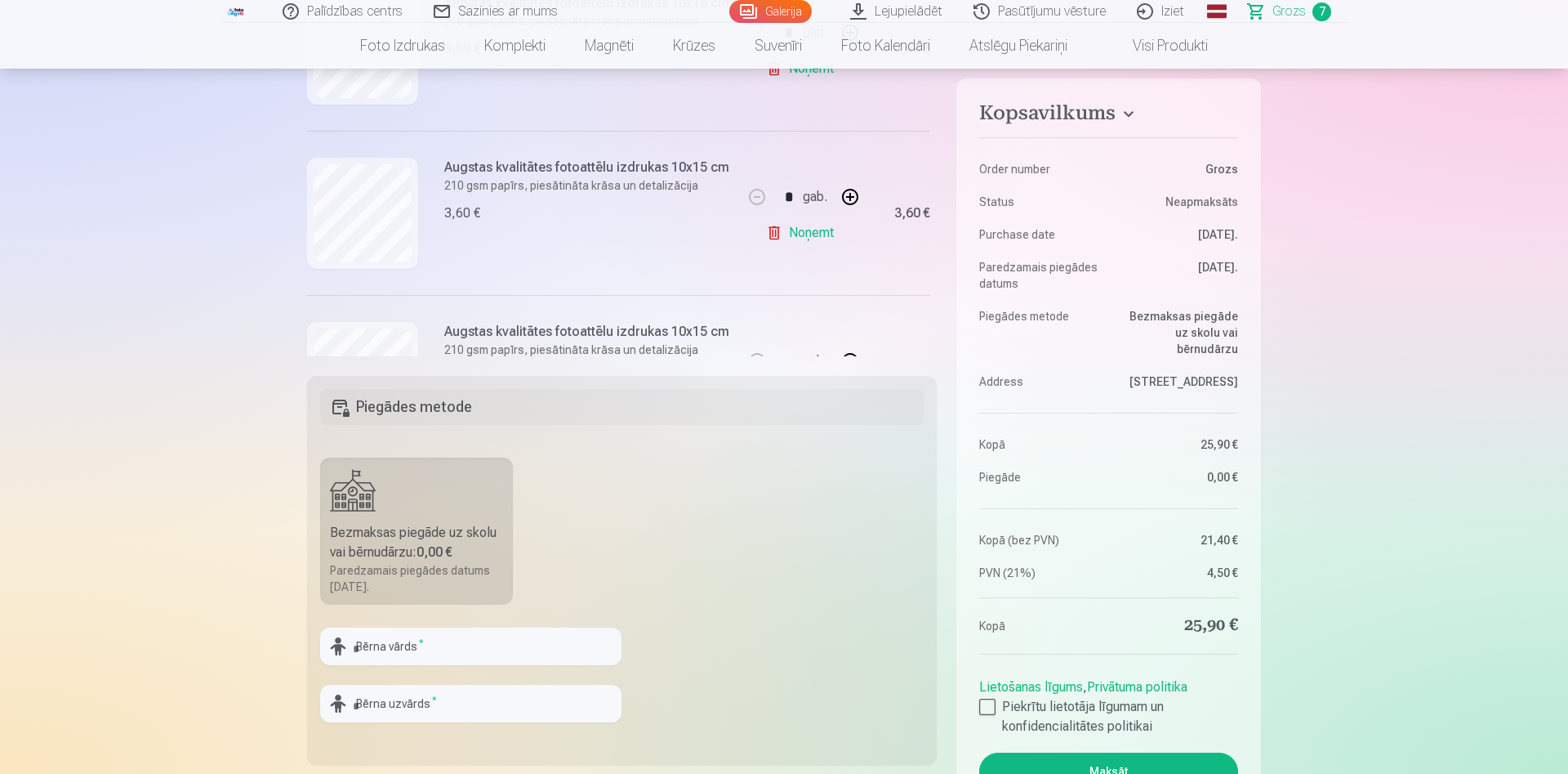
scroll to position [756, 0]
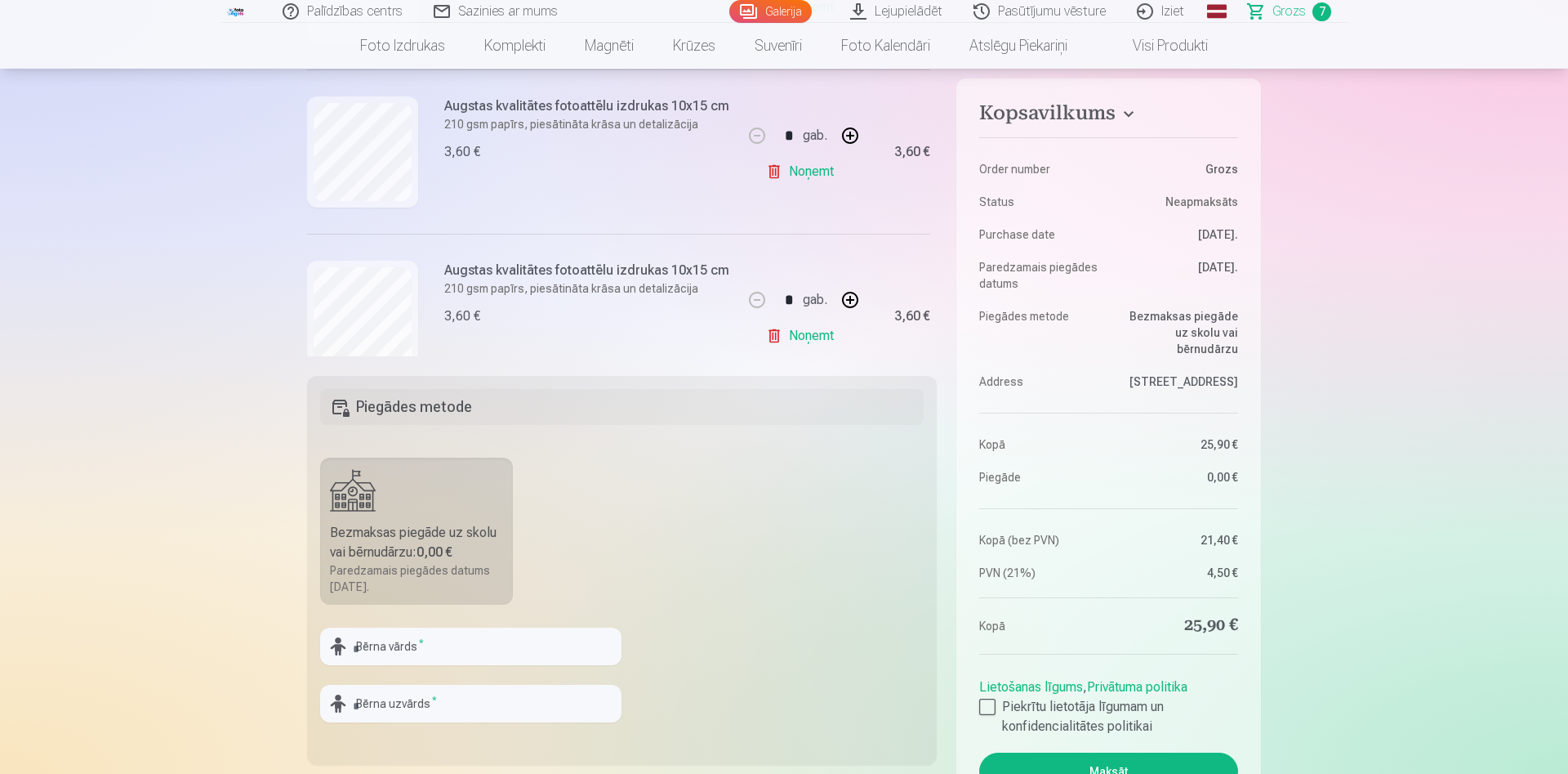
click at [817, 174] on link "Noņemt" at bounding box center [803, 171] width 74 height 32
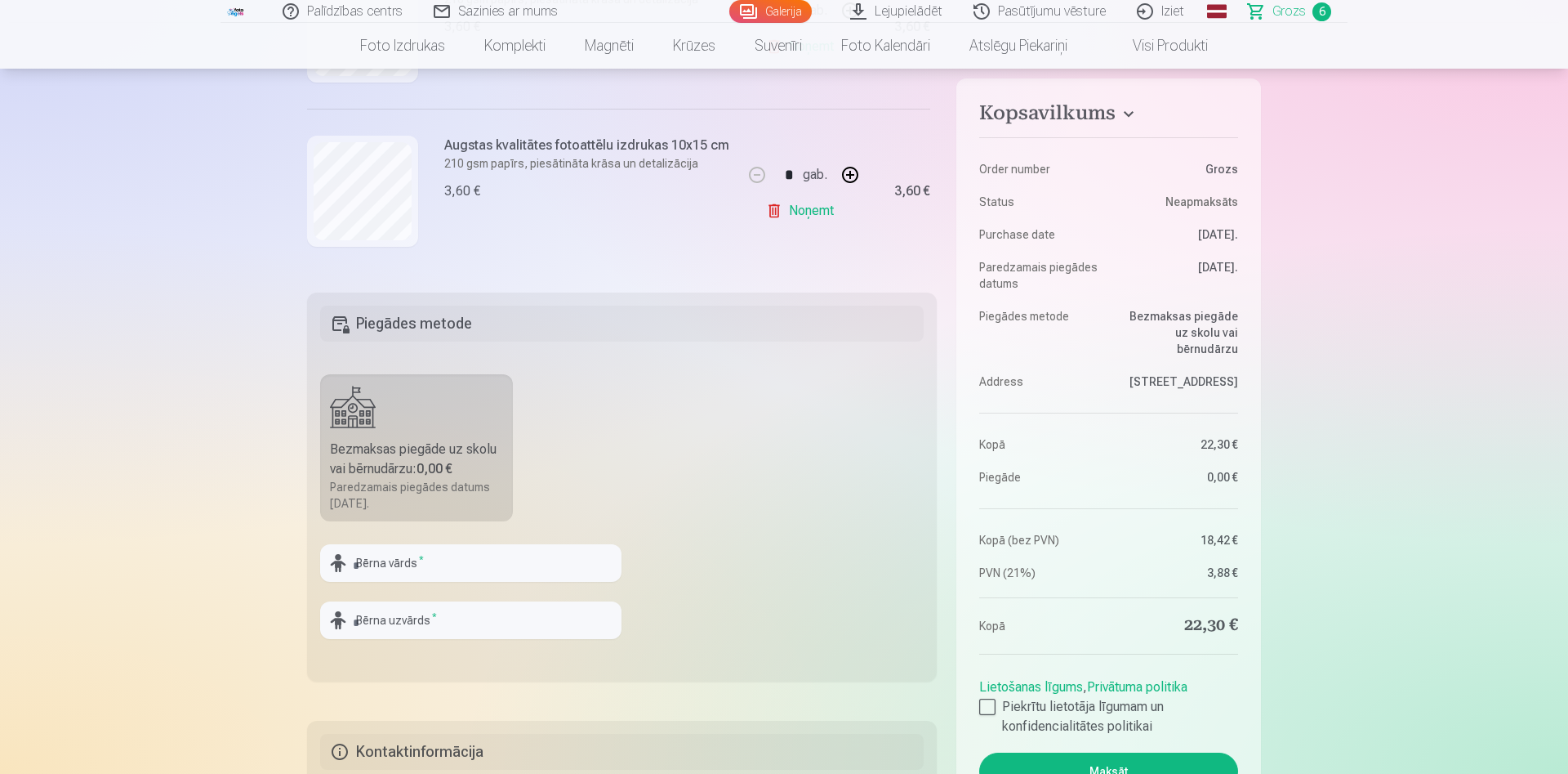
scroll to position [417, 0]
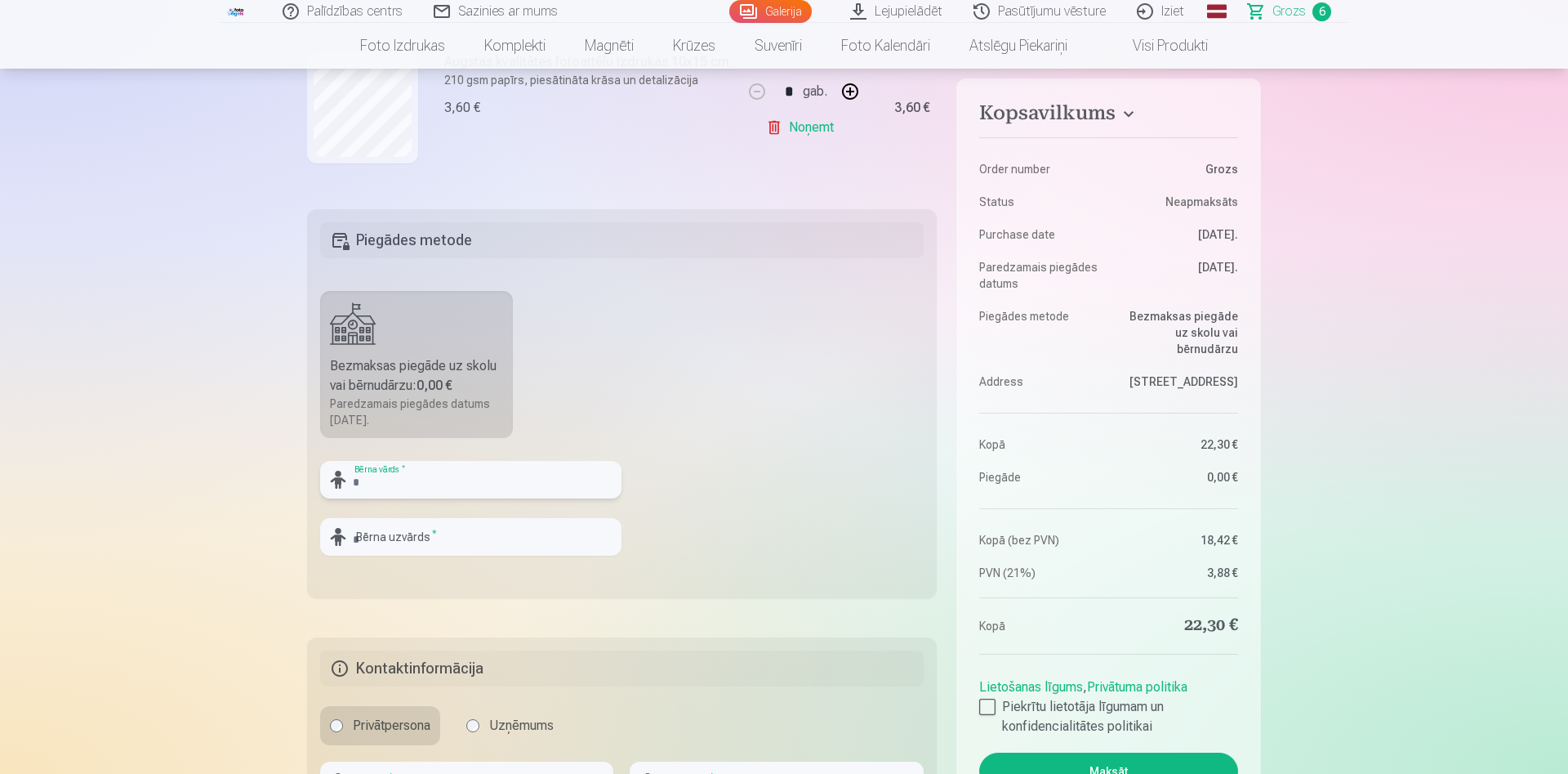
click at [397, 487] on input "text" at bounding box center [471, 479] width 301 height 38
type input "*"
type input "*********"
click at [403, 537] on input "text" at bounding box center [471, 536] width 301 height 38
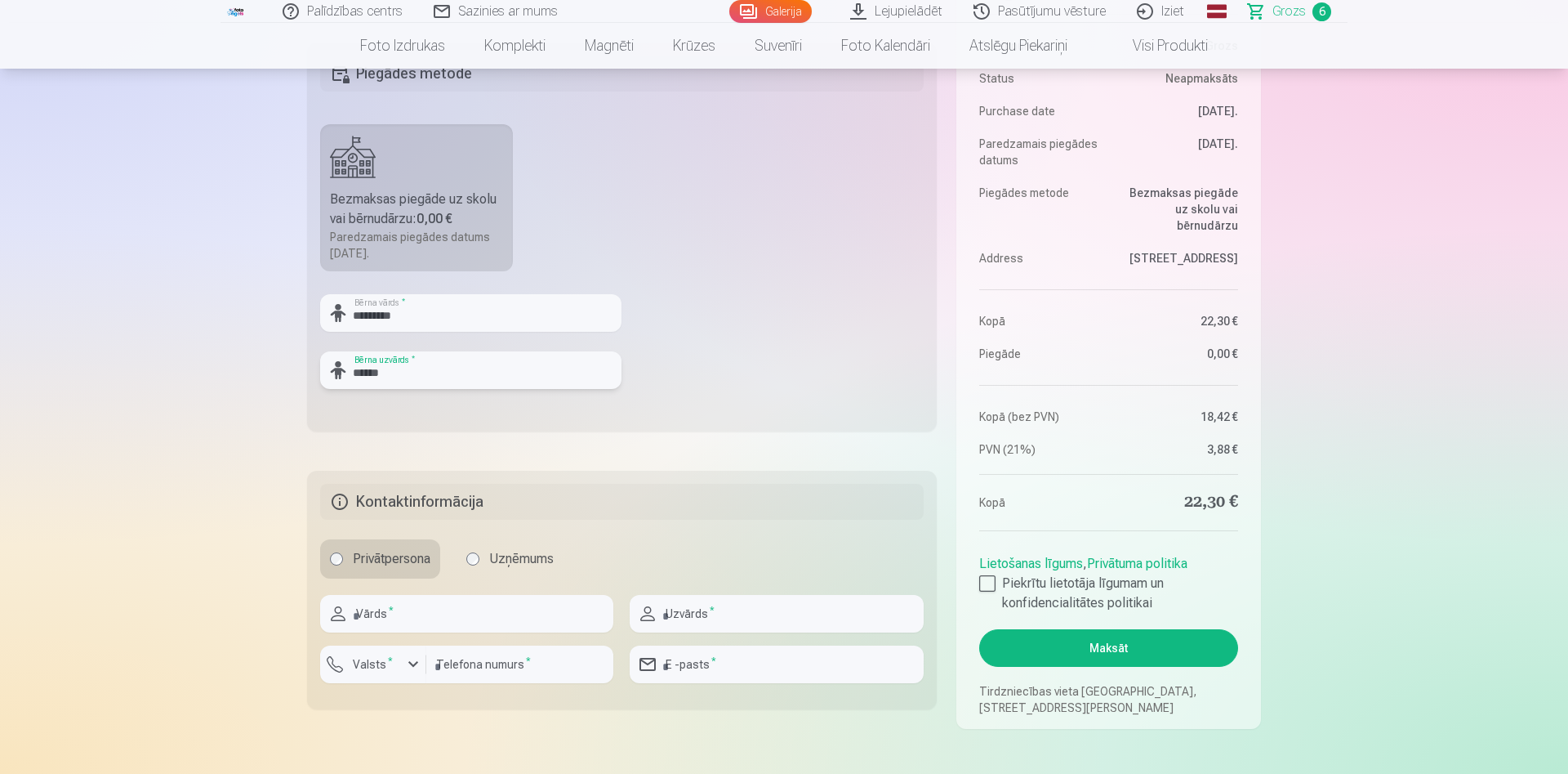
scroll to position [667, 0]
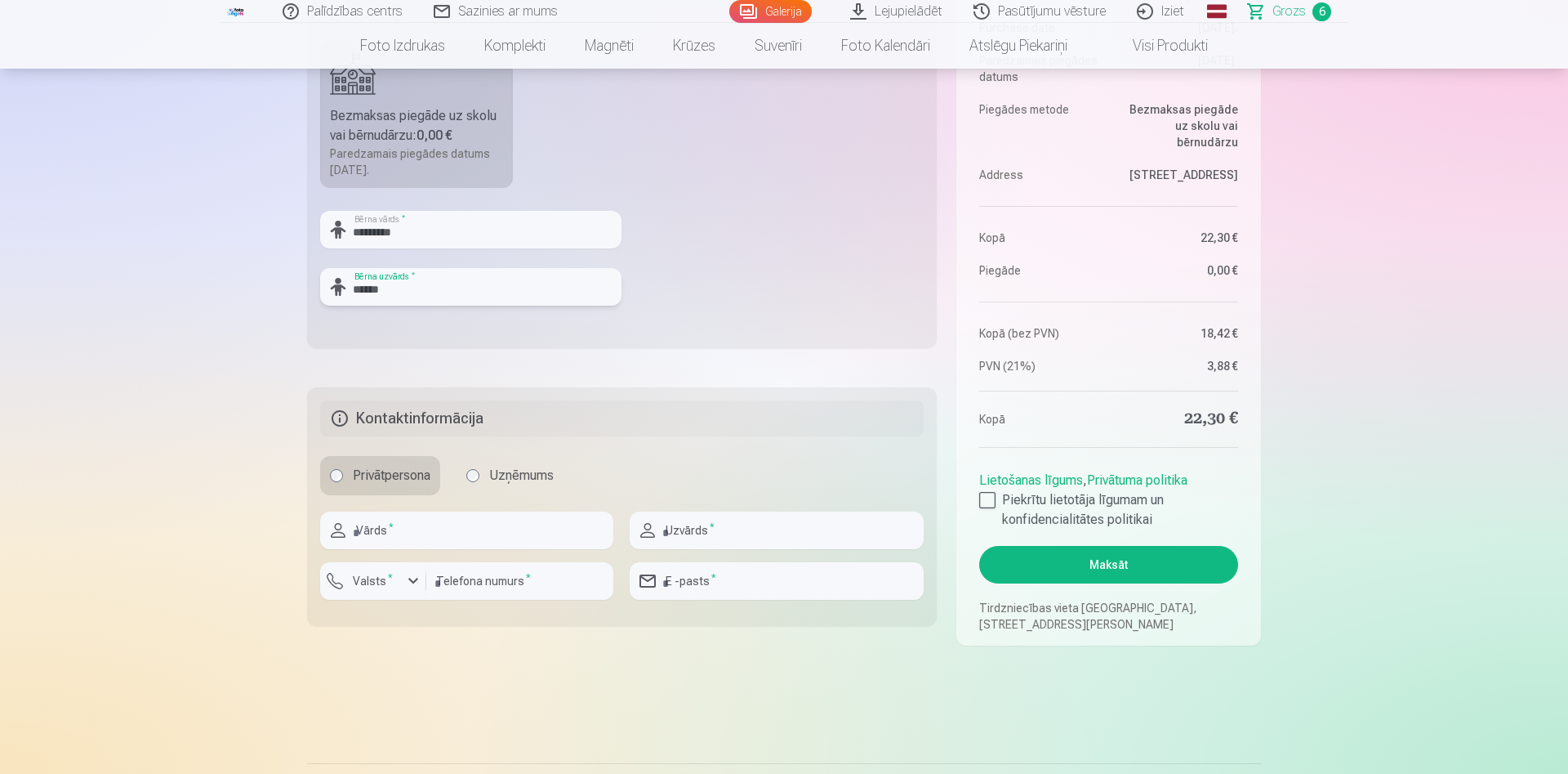
type input "******"
click at [432, 536] on input "text" at bounding box center [466, 530] width 293 height 38
type input "******"
click at [727, 532] on input "text" at bounding box center [776, 530] width 293 height 38
type input "******"
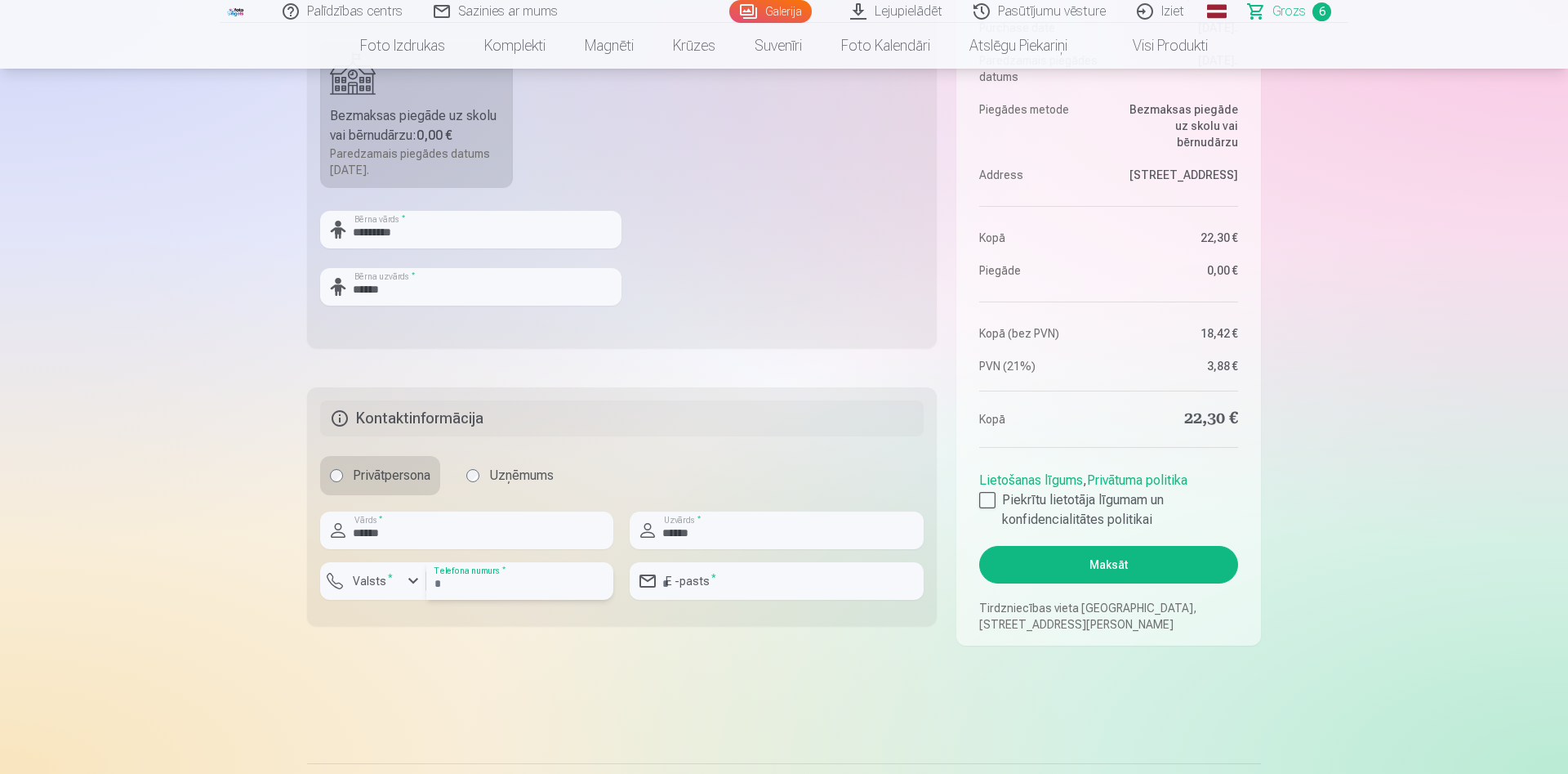
click at [483, 591] on input "number" at bounding box center [520, 581] width 187 height 38
type input "********"
click at [407, 586] on div "button" at bounding box center [412, 581] width 19 height 19
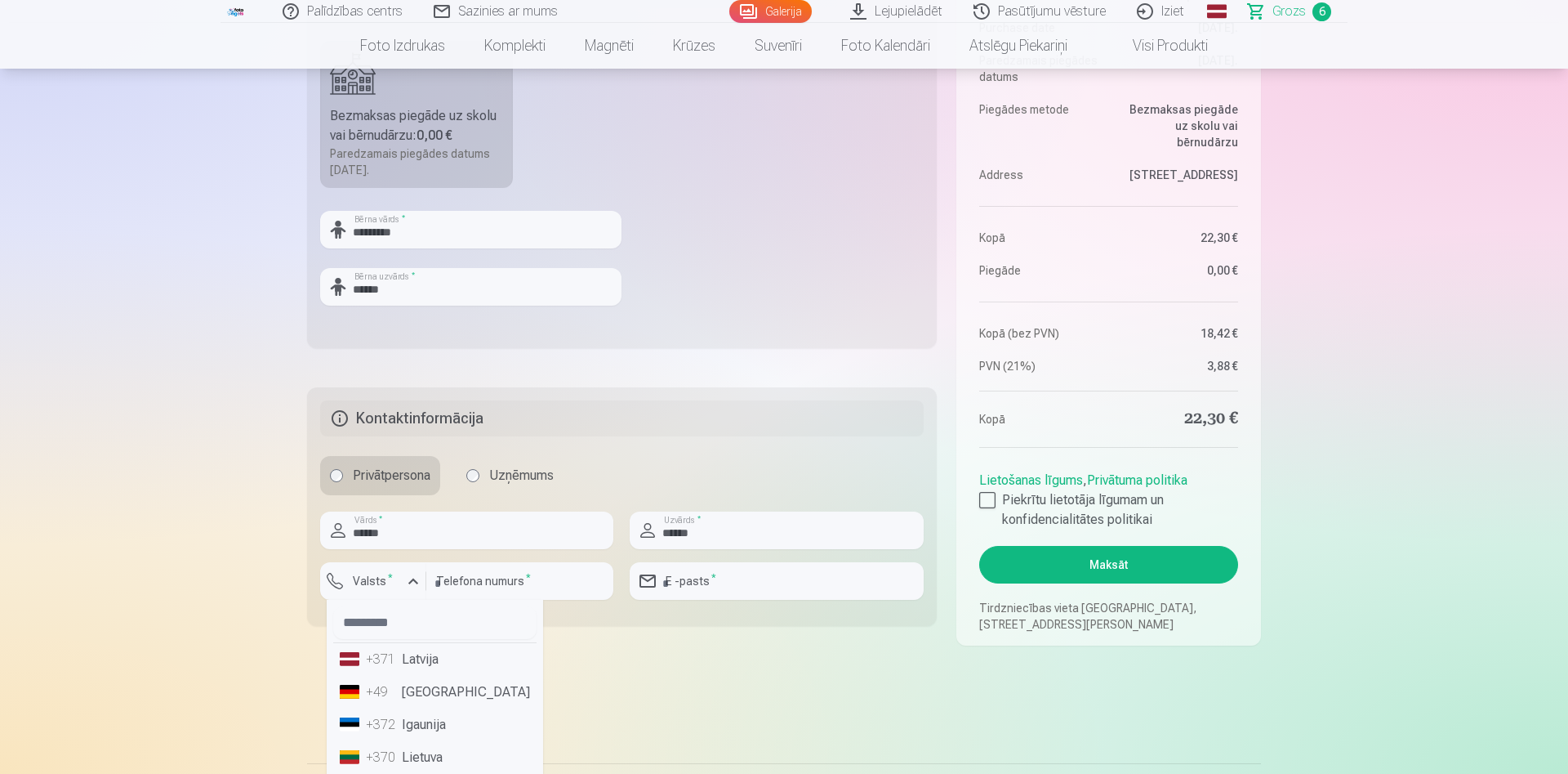
click at [410, 658] on li "+371 Latvija" at bounding box center [435, 658] width 203 height 32
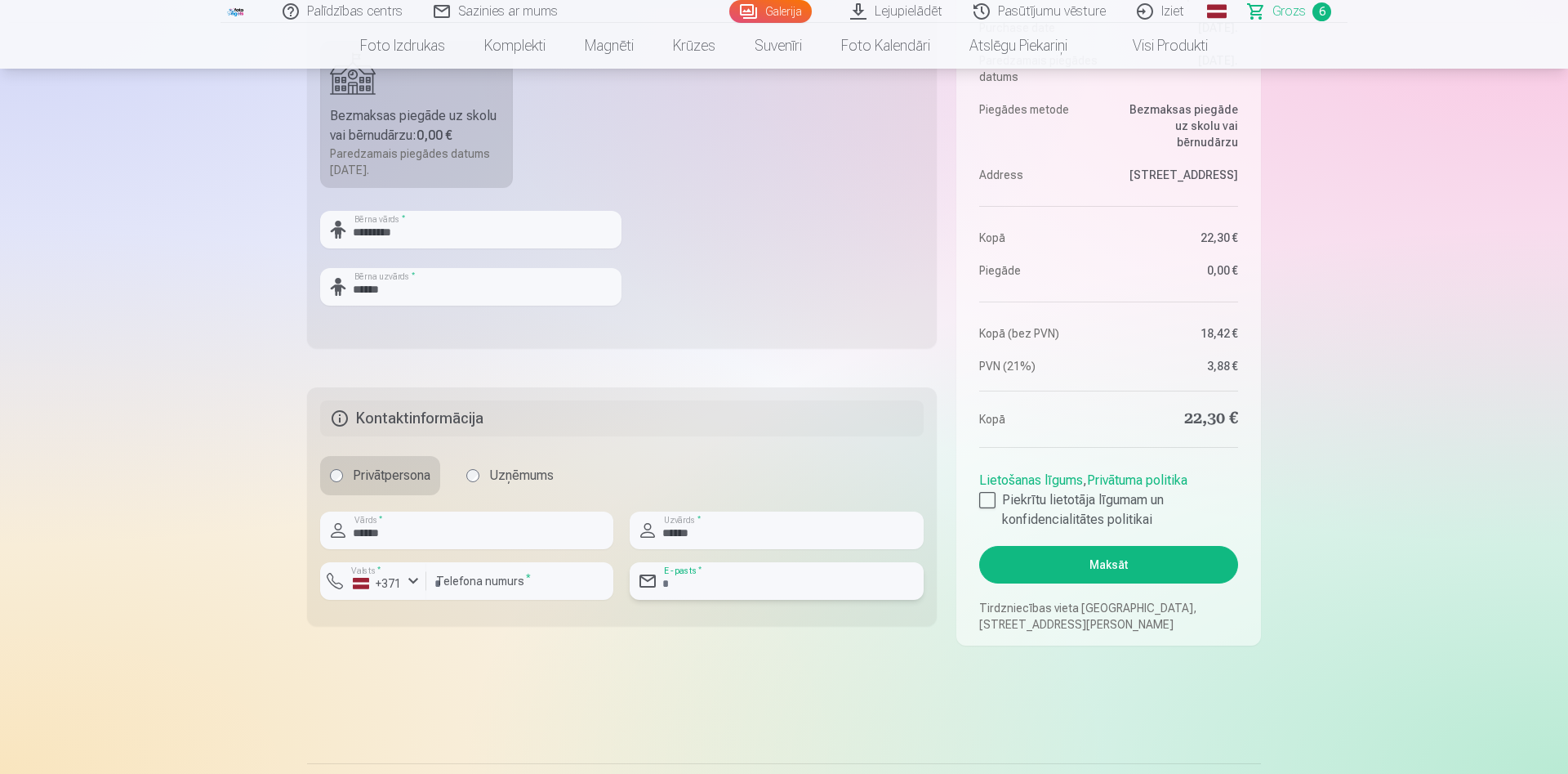
click at [736, 582] on input "email" at bounding box center [776, 581] width 293 height 38
type input "**********"
click at [993, 500] on div at bounding box center [987, 500] width 17 height 17
click at [1091, 551] on button "Maksāt" at bounding box center [1109, 564] width 259 height 38
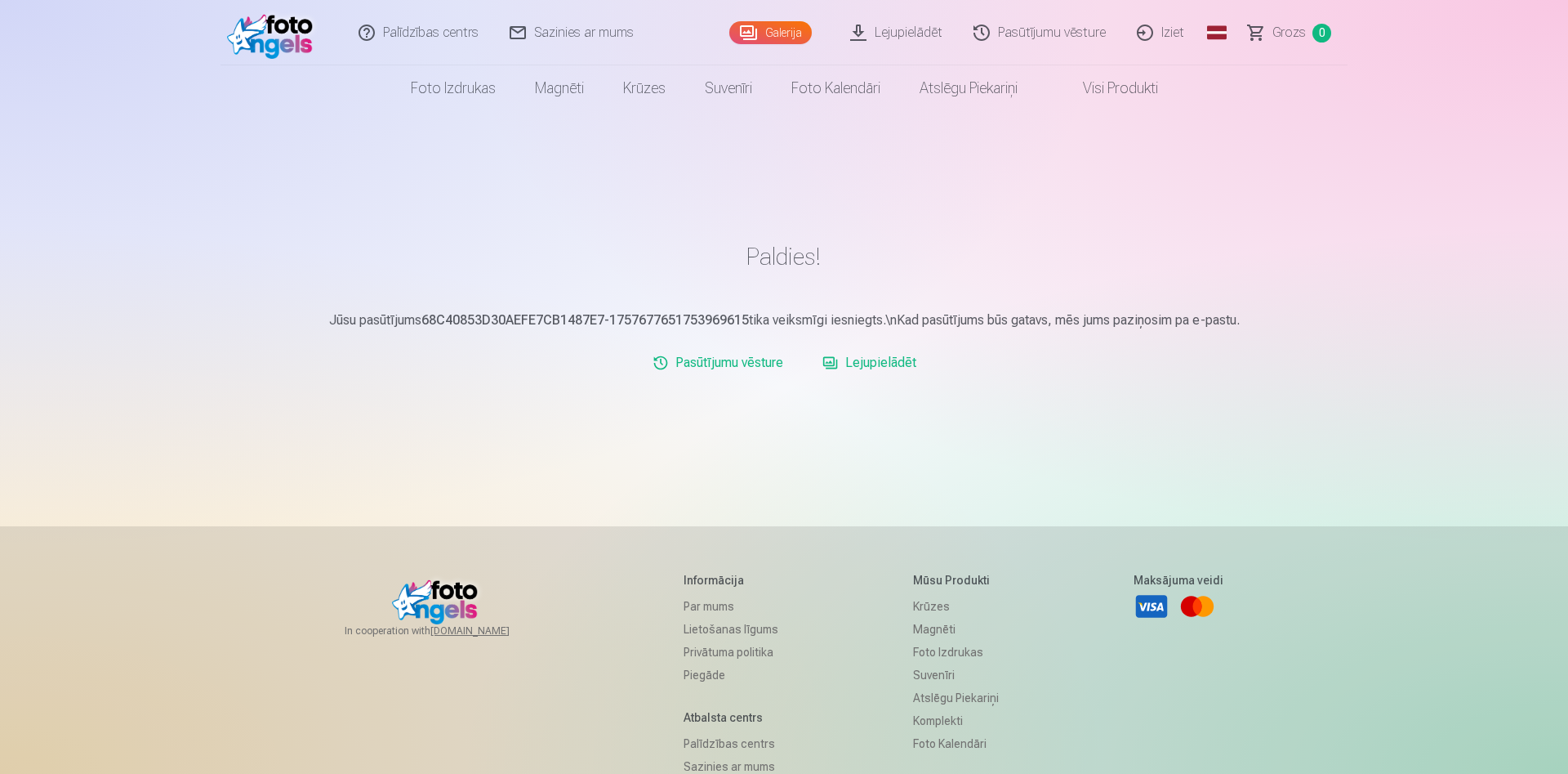
click at [1169, 32] on link "Iziet" at bounding box center [1161, 32] width 79 height 66
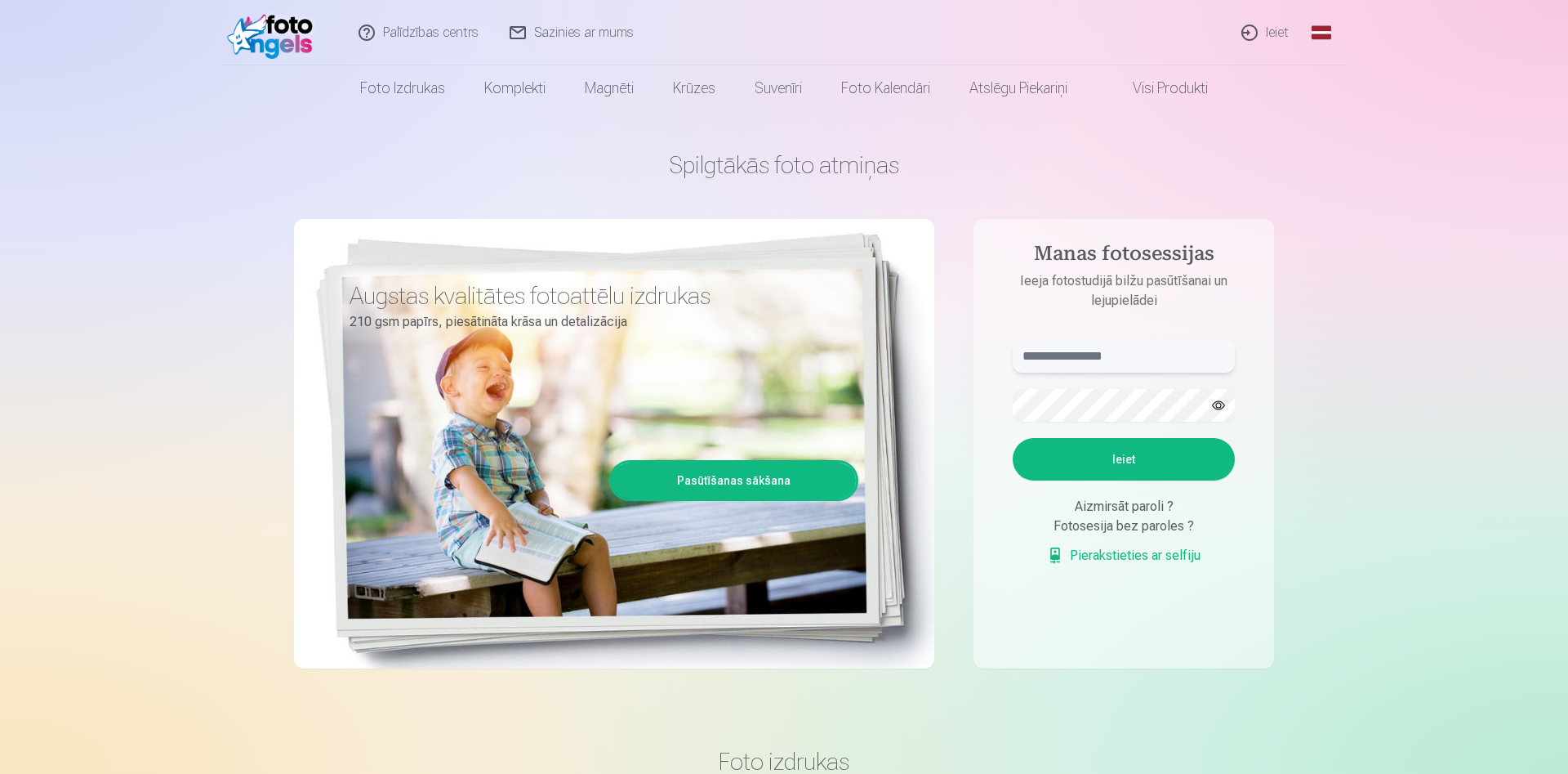
click at [1069, 363] on input "text" at bounding box center [1124, 356] width 222 height 32
type input "**********"
click at [1013, 438] on button "Ieiet" at bounding box center [1124, 460] width 222 height 43
